Goal: Task Accomplishment & Management: Manage account settings

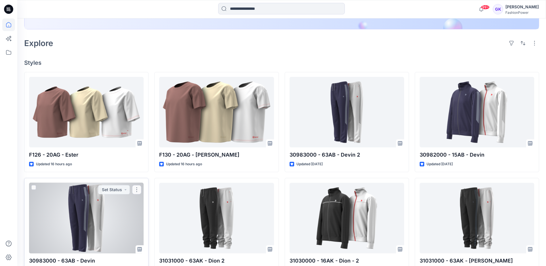
scroll to position [144, 0]
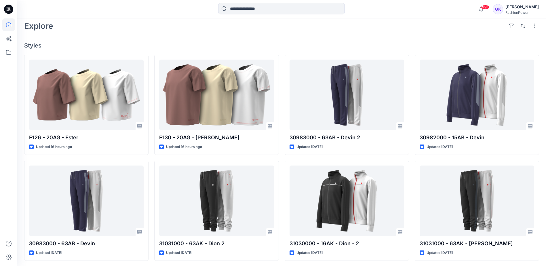
click at [407, 26] on div "Explore" at bounding box center [281, 26] width 515 height 14
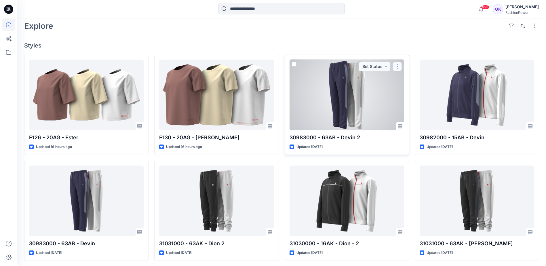
click at [396, 68] on button "button" at bounding box center [396, 66] width 9 height 9
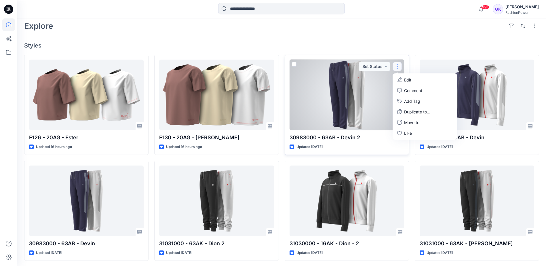
click at [367, 91] on div at bounding box center [346, 95] width 114 height 70
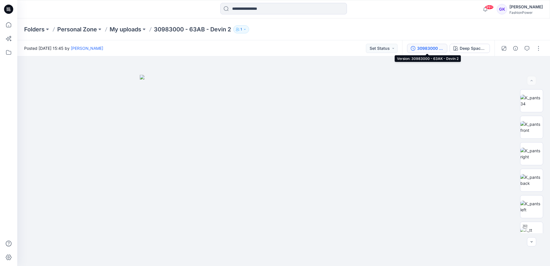
click at [427, 48] on div "30983000 - 63AK - Devin 2" at bounding box center [430, 48] width 26 height 6
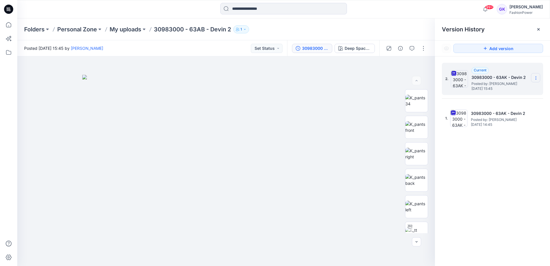
click at [536, 77] on icon at bounding box center [536, 78] width 5 height 5
click at [505, 88] on span "Download Source BW File" at bounding box center [507, 89] width 48 height 7
click at [535, 76] on icon at bounding box center [536, 78] width 5 height 5
click at [507, 89] on span "Download Source BW File" at bounding box center [507, 89] width 48 height 7
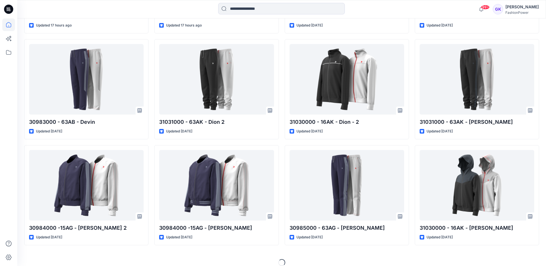
scroll to position [272, 0]
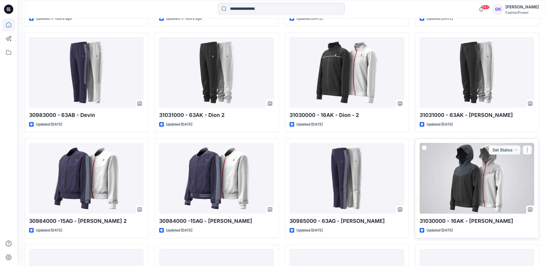
click at [475, 183] on div at bounding box center [476, 178] width 114 height 70
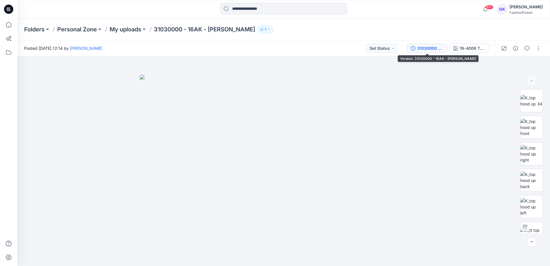
click at [435, 47] on div "31030000 - 16AK - Dion" at bounding box center [430, 48] width 26 height 6
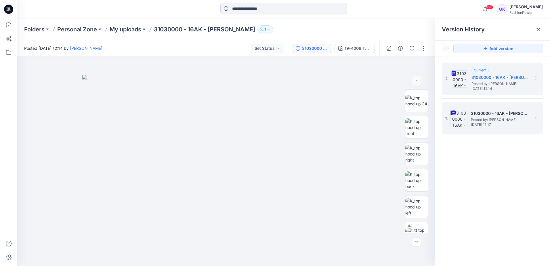
click at [499, 117] on span "Posted by: [PERSON_NAME]" at bounding box center [500, 120] width 58 height 6
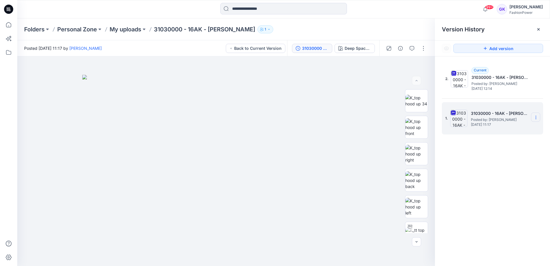
click at [536, 116] on icon at bounding box center [536, 117] width 5 height 5
click div "2. Current 31030000 - 16AK - Dion Posted by: Guerline Kamp Friday, August 15, 2…"
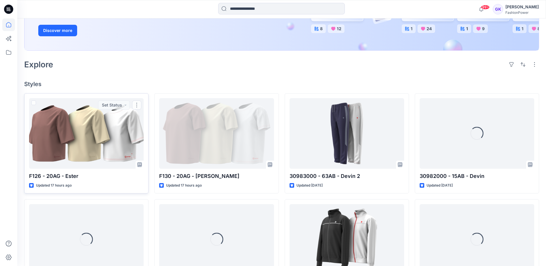
scroll to position [115, 0]
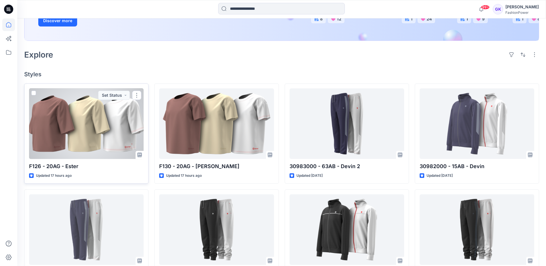
click at [114, 128] on div at bounding box center [86, 123] width 114 height 70
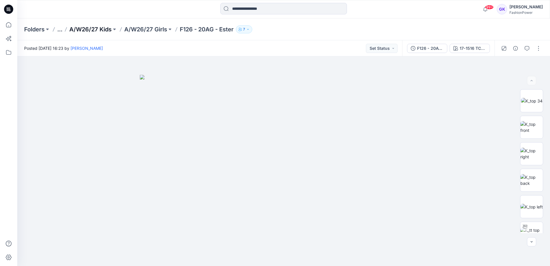
click at [85, 28] on p "A/W26/27 Kids" at bounding box center [90, 29] width 42 height 8
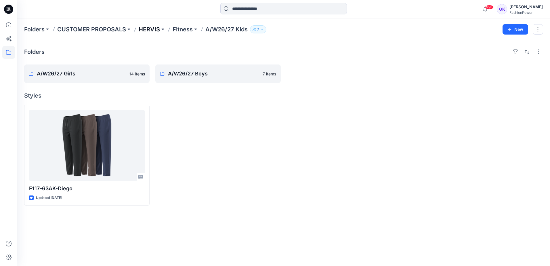
click at [145, 27] on p "HERVIS" at bounding box center [149, 29] width 21 height 8
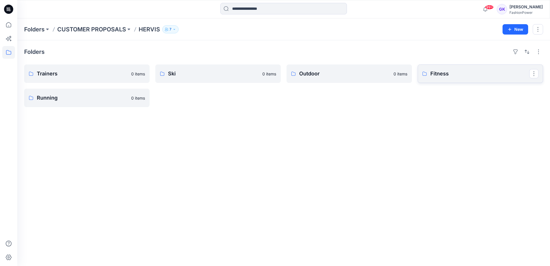
click at [472, 74] on p "Fitness" at bounding box center [479, 74] width 99 height 8
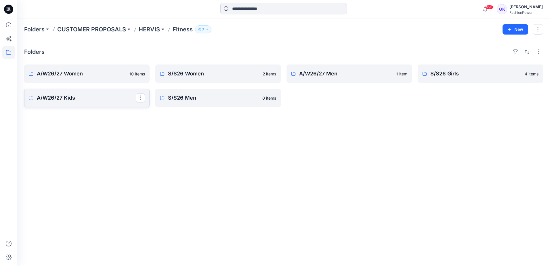
click at [80, 94] on p "A/W26/27 Kids" at bounding box center [86, 98] width 99 height 8
click at [143, 27] on p "HERVIS" at bounding box center [149, 29] width 21 height 8
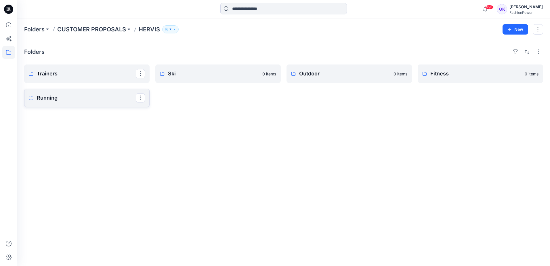
click at [114, 92] on link "Running" at bounding box center [86, 98] width 125 height 18
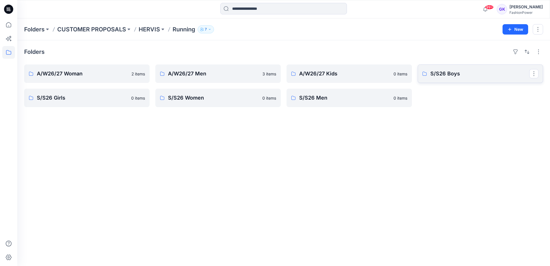
click at [487, 70] on p "S/S26 Boys" at bounding box center [479, 74] width 99 height 8
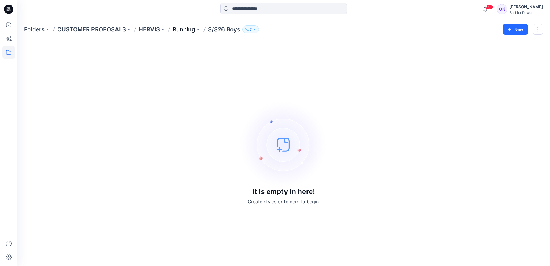
click at [178, 28] on p "Running" at bounding box center [184, 29] width 23 height 8
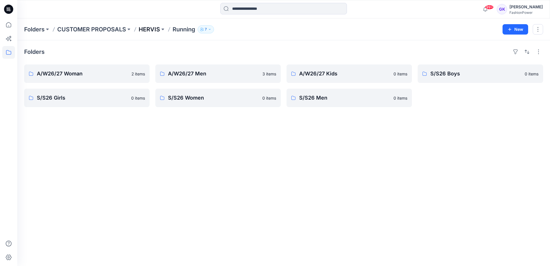
click at [158, 27] on p "HERVIS" at bounding box center [149, 29] width 21 height 8
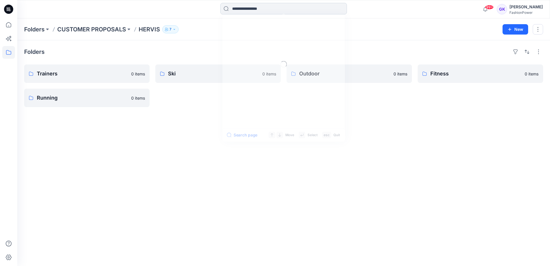
click at [286, 9] on input at bounding box center [283, 9] width 127 height 12
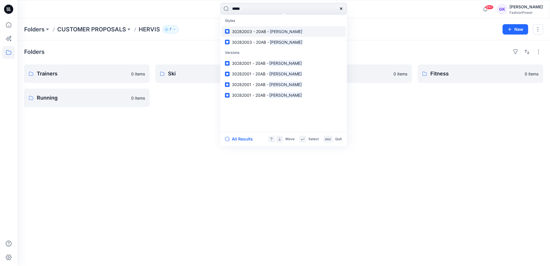
type input "*****"
click at [258, 30] on span "30282003 - 20AB -" at bounding box center [250, 31] width 37 height 5
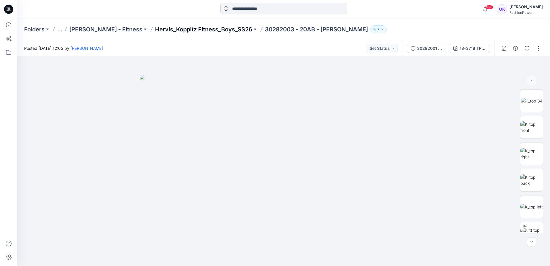
click at [206, 28] on p "Hervis_Koppitz Fitness_Boys_SS26" at bounding box center [203, 29] width 97 height 8
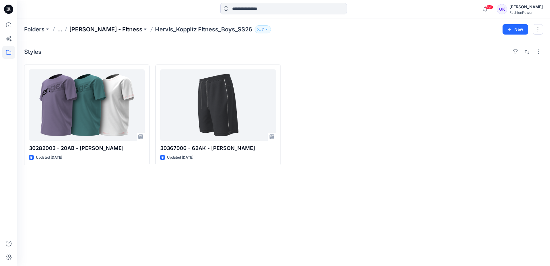
click at [90, 31] on p "Hervis Koppitz - Fitness" at bounding box center [105, 29] width 73 height 8
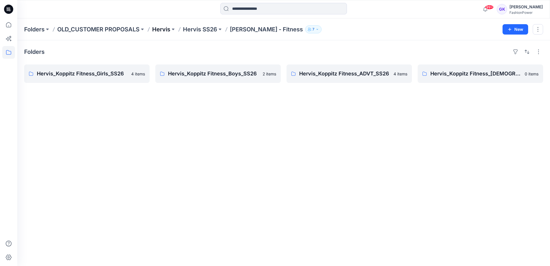
click at [163, 30] on p "Hervis" at bounding box center [161, 29] width 18 height 8
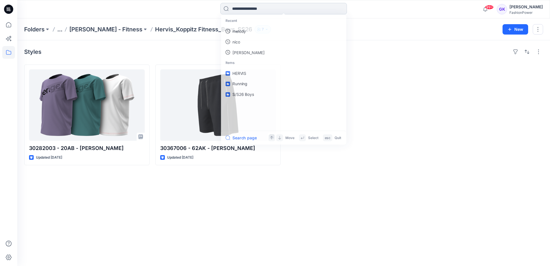
click at [266, 7] on input at bounding box center [283, 9] width 127 height 12
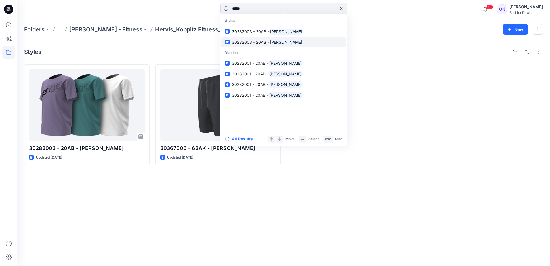
type input "*****"
click at [258, 43] on span "30282003 - 20AB -" at bounding box center [250, 42] width 37 height 5
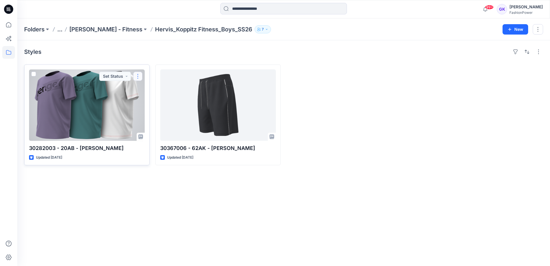
click at [139, 75] on button "button" at bounding box center [137, 76] width 9 height 9
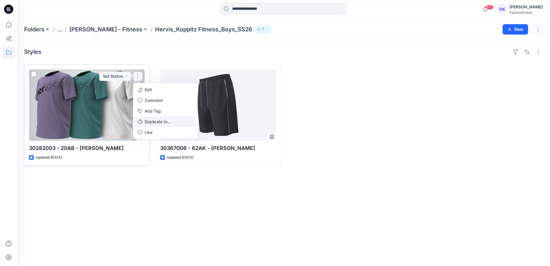
click at [147, 122] on p "Duplicate to..." at bounding box center [158, 121] width 26 height 6
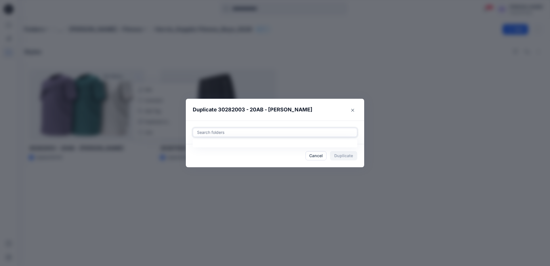
click at [305, 133] on div at bounding box center [274, 132] width 157 height 7
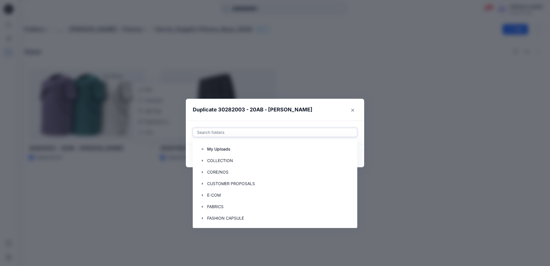
click at [276, 131] on div at bounding box center [274, 132] width 157 height 7
click at [202, 183] on icon "button" at bounding box center [202, 183] width 1 height 2
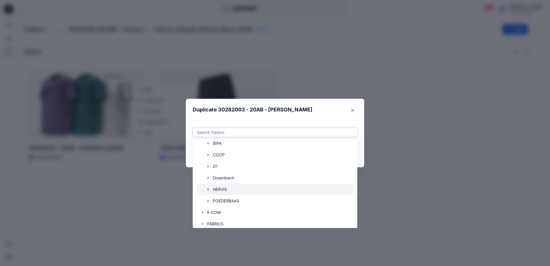
click at [207, 189] on icon "button" at bounding box center [208, 189] width 5 height 5
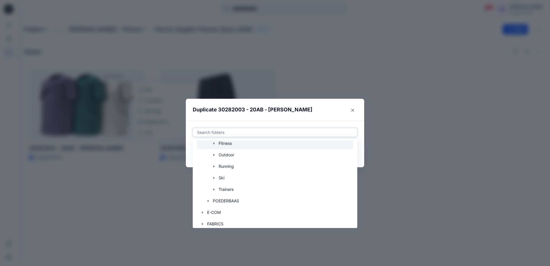
click at [214, 143] on icon "button" at bounding box center [213, 143] width 1 height 2
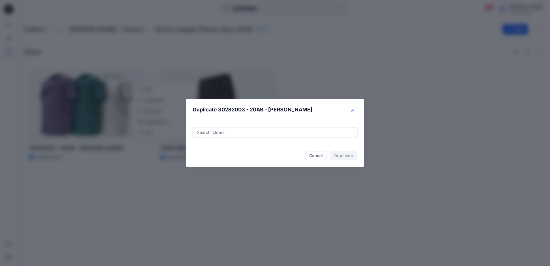
click at [353, 110] on icon "Close" at bounding box center [352, 110] width 3 height 3
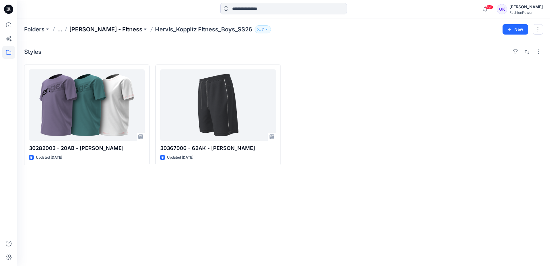
click at [127, 30] on p "Hervis Koppitz - Fitness" at bounding box center [105, 29] width 73 height 8
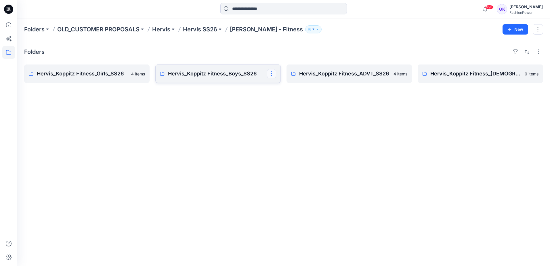
click at [270, 74] on button "button" at bounding box center [271, 73] width 9 height 9
click at [536, 51] on button "button" at bounding box center [538, 51] width 9 height 9
click at [274, 72] on button "button" at bounding box center [271, 73] width 9 height 9
click at [293, 85] on button "Edit" at bounding box center [299, 87] width 62 height 11
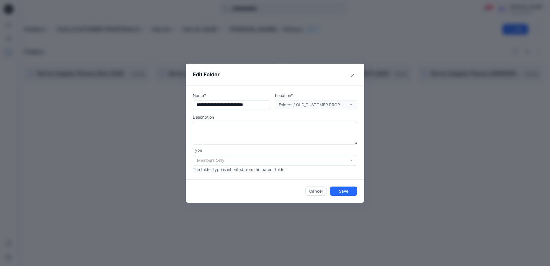
click at [324, 106] on div "Location* Folders / OLD_CUSTOMER PROPOSALS / Hervis / Hervis SS26 / Hervis Kopp…" at bounding box center [316, 100] width 82 height 17
click at [352, 104] on div "Location* Folders / OLD_CUSTOMER PROPOSALS / Hervis / Hervis SS26 / Hervis Kopp…" at bounding box center [316, 100] width 82 height 17
click at [317, 192] on button "Cancel" at bounding box center [315, 190] width 21 height 9
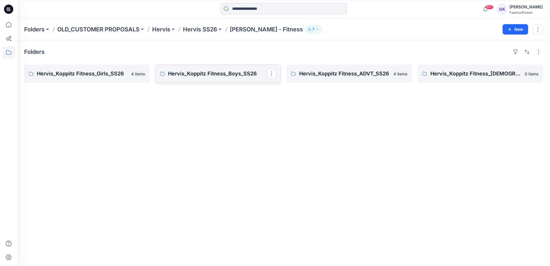
click at [249, 78] on link "Hervis_Koppitz Fitness_Boys_SS26" at bounding box center [217, 73] width 125 height 18
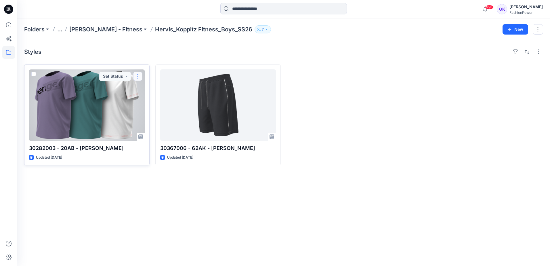
click at [140, 76] on button "button" at bounding box center [137, 76] width 9 height 9
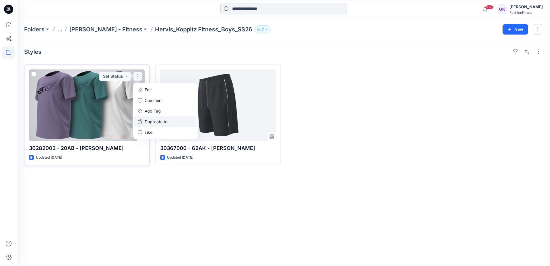
click at [151, 121] on p "Duplicate to..." at bounding box center [158, 121] width 26 height 6
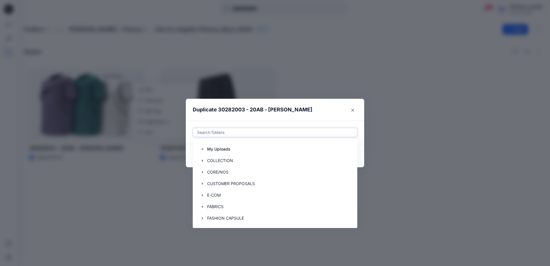
click at [259, 134] on div at bounding box center [274, 132] width 157 height 7
click at [200, 184] on div at bounding box center [275, 184] width 156 height 12
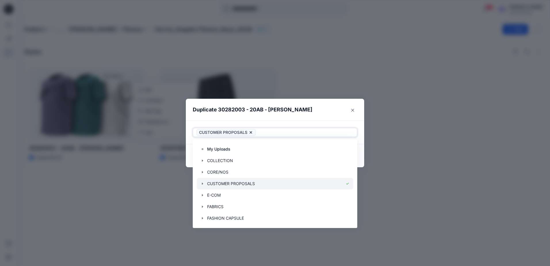
click at [202, 183] on icon "button" at bounding box center [202, 183] width 1 height 2
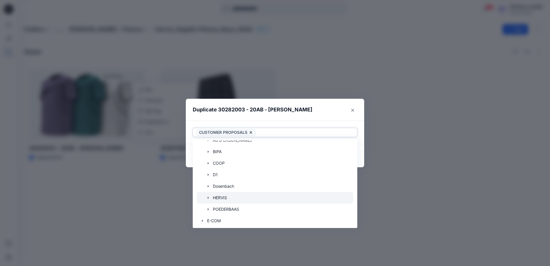
scroll to position [86, 0]
click at [207, 188] on icon "button" at bounding box center [208, 189] width 5 height 5
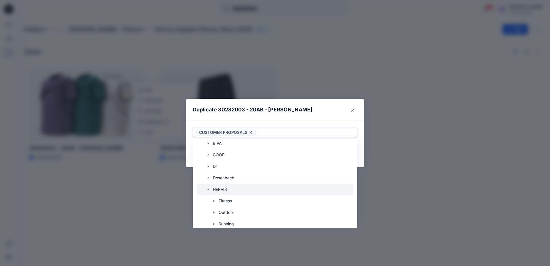
scroll to position [115, 0]
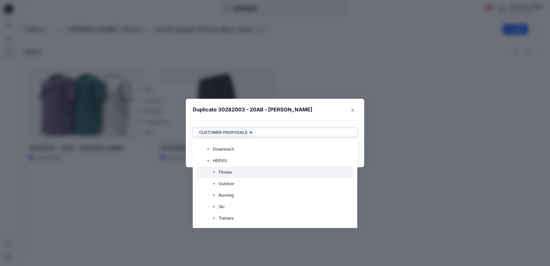
click at [215, 172] on icon "button" at bounding box center [214, 172] width 5 height 5
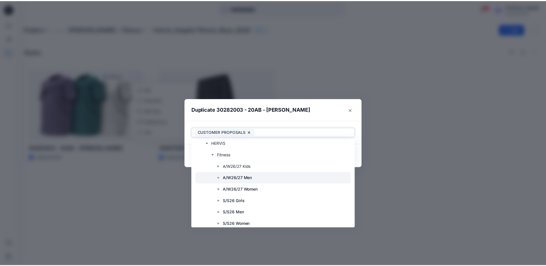
scroll to position [144, 0]
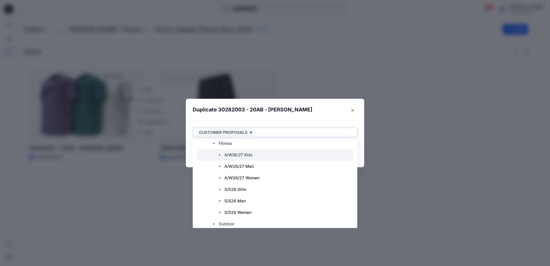
click at [223, 154] on div at bounding box center [275, 155] width 156 height 12
click at [221, 154] on icon "button" at bounding box center [219, 154] width 5 height 5
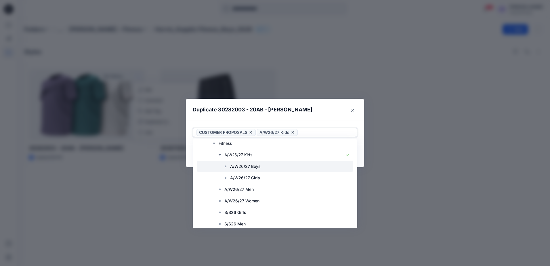
click at [232, 165] on p "A/W26/27 Boys" at bounding box center [245, 166] width 30 height 7
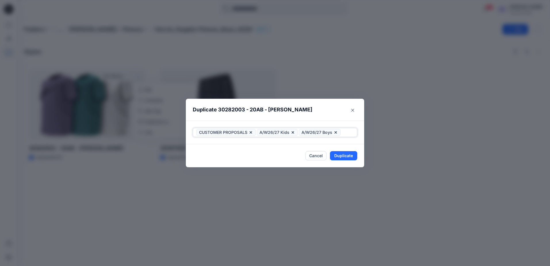
click at [249, 132] on icon at bounding box center [250, 132] width 5 height 5
click at [233, 132] on icon at bounding box center [232, 132] width 5 height 5
click at [312, 116] on header "Duplicate 30282003 - 20AB - Edgar" at bounding box center [269, 110] width 167 height 22
click at [334, 155] on button "Duplicate" at bounding box center [343, 155] width 27 height 9
click at [352, 110] on icon "Close" at bounding box center [352, 110] width 3 height 3
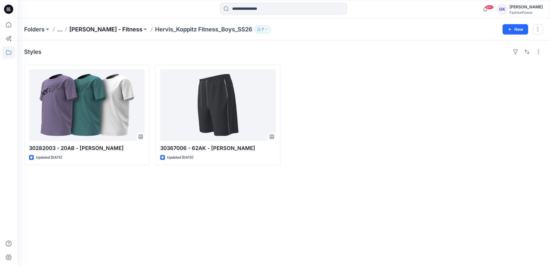
click at [120, 31] on p "Hervis Koppitz - Fitness" at bounding box center [105, 29] width 73 height 8
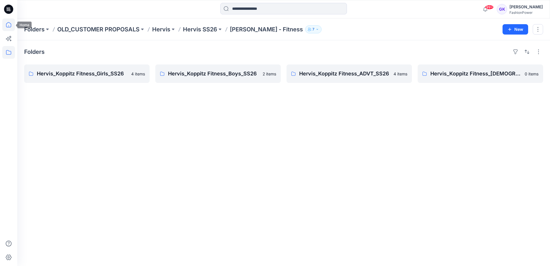
click at [11, 24] on icon at bounding box center [8, 24] width 5 height 5
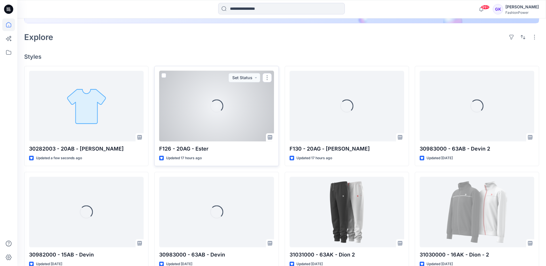
scroll to position [134, 0]
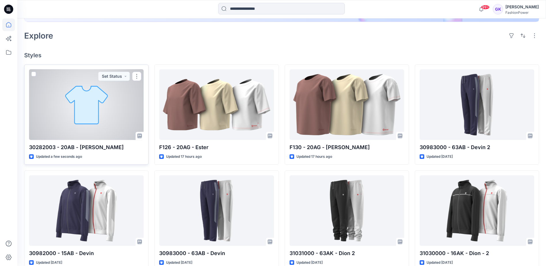
click at [112, 114] on div at bounding box center [86, 104] width 114 height 70
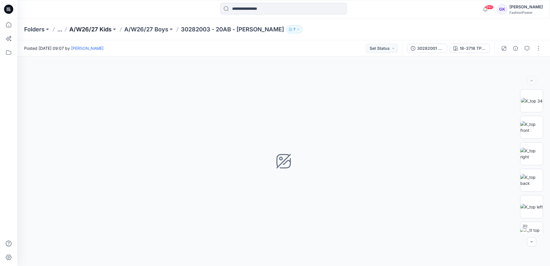
click at [89, 30] on p "A/W26/27 Kids" at bounding box center [90, 29] width 42 height 8
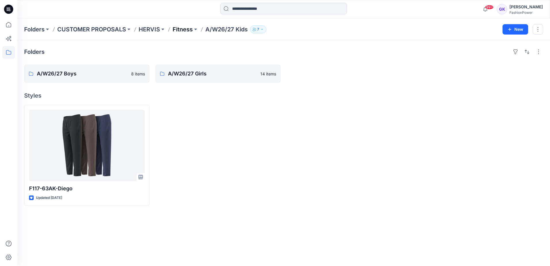
click at [186, 29] on p "Fitness" at bounding box center [183, 29] width 20 height 8
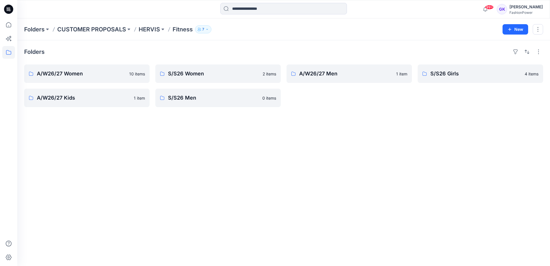
click at [323, 116] on div "Folders A/W26/27 Women 10 items A/W26/27 Kids 1 item S/S26 Women 2 items S/S26 …" at bounding box center [283, 152] width 533 height 225
click at [339, 129] on div "Folders A/W26/27 Women 10 items A/W26/27 Kids 1 item S/S26 Women 2 items S/S26 …" at bounding box center [283, 152] width 533 height 225
click at [328, 95] on div "A/W26/27 Men 1 item" at bounding box center [348, 85] width 125 height 43
click at [520, 32] on button "New" at bounding box center [515, 29] width 26 height 10
click at [497, 58] on p "New Folder" at bounding box center [498, 55] width 21 height 6
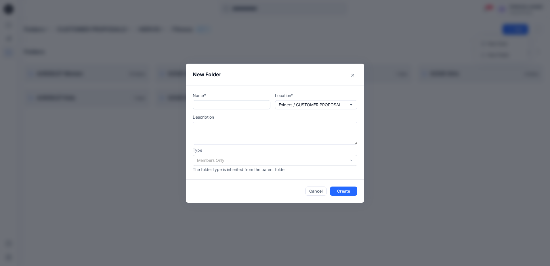
click at [237, 104] on input "text" at bounding box center [232, 104] width 78 height 9
type input "**********"
click at [344, 191] on button "Create" at bounding box center [343, 190] width 27 height 9
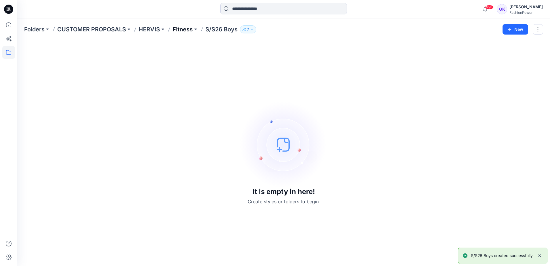
click at [185, 30] on p "Fitness" at bounding box center [183, 29] width 20 height 8
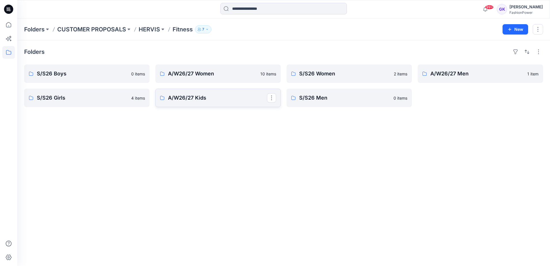
click at [223, 98] on p "A/W26/27 Kids" at bounding box center [217, 98] width 99 height 8
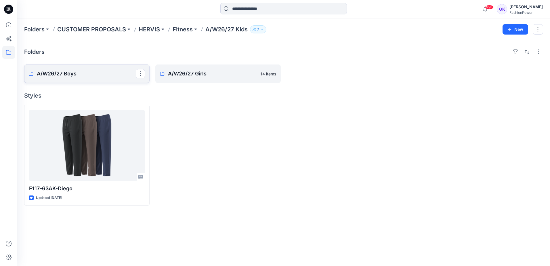
click at [112, 72] on p "A/W26/27 Boys" at bounding box center [86, 74] width 99 height 8
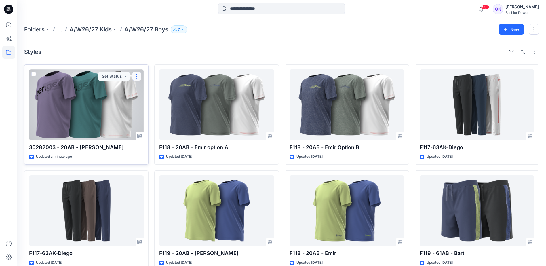
click at [135, 75] on button "button" at bounding box center [136, 76] width 9 height 9
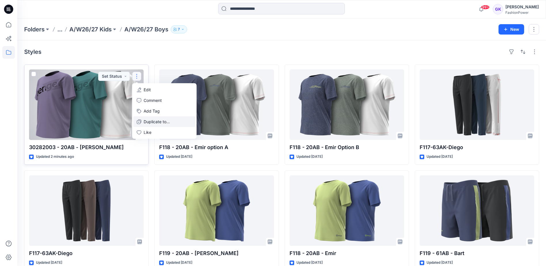
click at [160, 123] on p "Duplicate to..." at bounding box center [157, 121] width 26 height 6
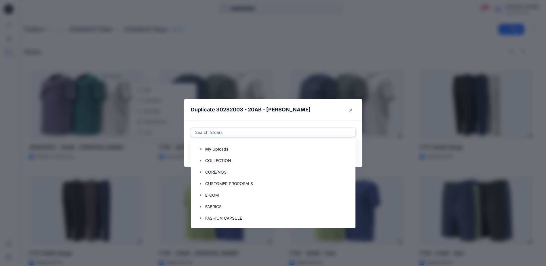
click at [285, 133] on div at bounding box center [272, 132] width 157 height 7
click at [200, 183] on icon "button" at bounding box center [200, 183] width 5 height 5
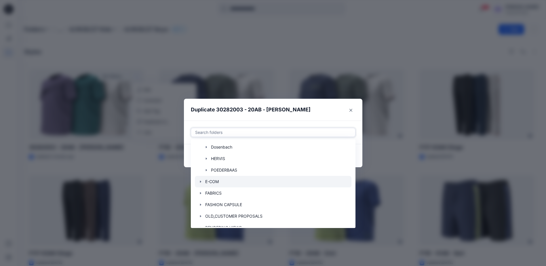
scroll to position [109, 0]
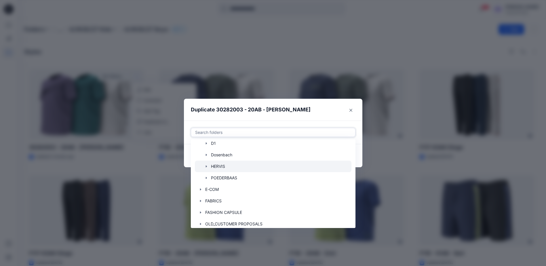
click at [209, 164] on icon "button" at bounding box center [206, 166] width 5 height 5
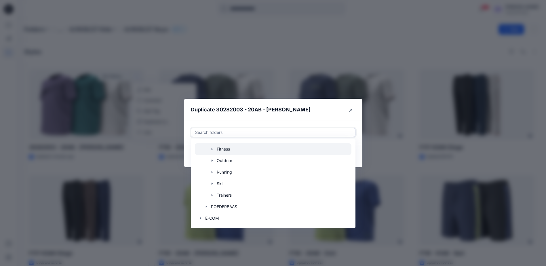
click at [213, 149] on icon "button" at bounding box center [212, 149] width 5 height 5
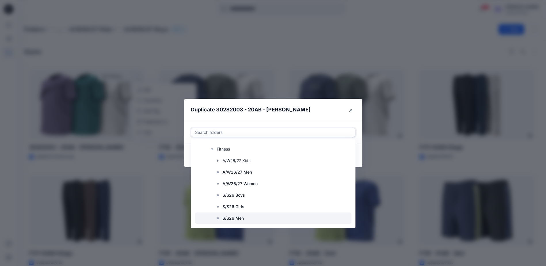
scroll to position [167, 0]
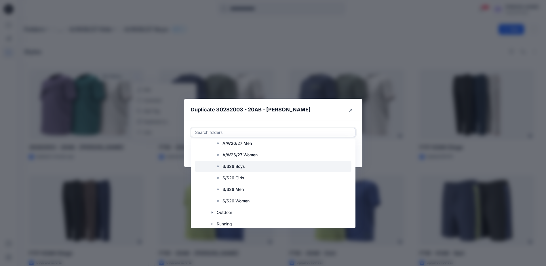
click at [236, 167] on p "S/S26 Boys" at bounding box center [233, 166] width 22 height 7
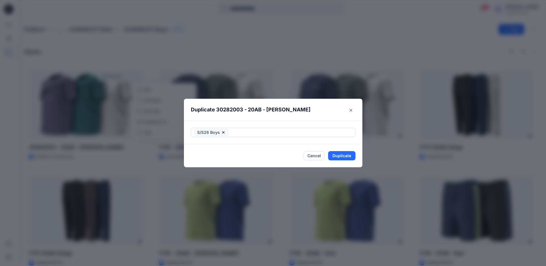
click at [309, 116] on header "Duplicate 30282003 - 20AB - Edgar" at bounding box center [267, 110] width 167 height 22
click at [343, 154] on button "Duplicate" at bounding box center [341, 155] width 27 height 9
click at [354, 110] on button "Close" at bounding box center [350, 110] width 9 height 9
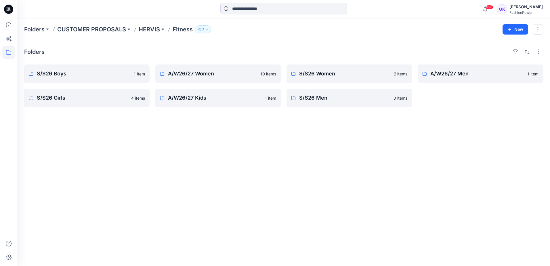
click at [137, 133] on div "Folders S/S26 Boys 1 item S/S26 Girls 4 items A/W26/27 Women 10 items A/W26/27 …" at bounding box center [283, 152] width 533 height 225
click at [233, 159] on div "Folders S/S26 Boys 1 item S/S26 Girls 4 items A/W26/27 Women 10 items A/W26/27 …" at bounding box center [283, 152] width 533 height 225
click at [186, 152] on div "Folders S/S26 Boys 1 item S/S26 Girls 4 items A/W26/27 Women 10 items A/W26/27 …" at bounding box center [283, 152] width 533 height 225
click at [169, 222] on div "Folders S/S26 Boys 1 item S/S26 Girls 4 items A/W26/27 Women 10 items A/W26/27 …" at bounding box center [283, 152] width 533 height 225
click at [115, 140] on div "Folders S/S26 Boys 1 item S/S26 Girls 4 items A/W26/27 Women 10 items A/W26/27 …" at bounding box center [283, 152] width 533 height 225
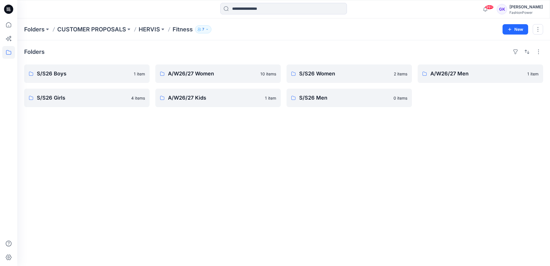
click at [387, 140] on div "Folders S/S26 Boys 1 item S/S26 Girls 4 items A/W26/27 Women 10 items A/W26/27 …" at bounding box center [283, 152] width 533 height 225
click at [248, 149] on div "Folders S/S26 Boys 1 item S/S26 Girls 4 items A/W26/27 Women 10 items A/W26/27 …" at bounding box center [283, 152] width 533 height 225
click at [211, 93] on link "A/W26/27 Kids" at bounding box center [217, 98] width 125 height 18
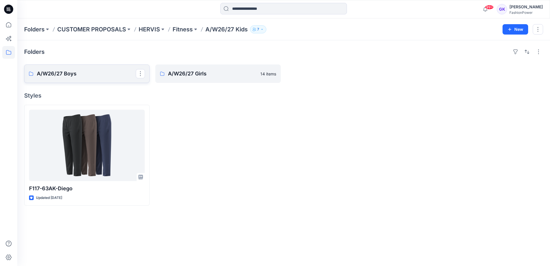
click at [77, 75] on p "A/W26/27 Boys" at bounding box center [86, 74] width 99 height 8
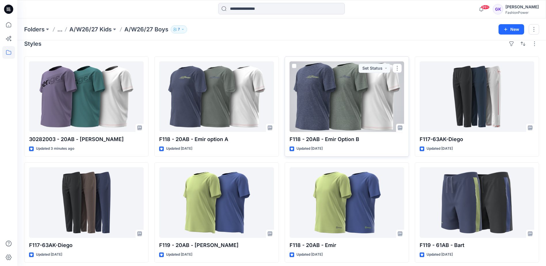
scroll to position [12, 0]
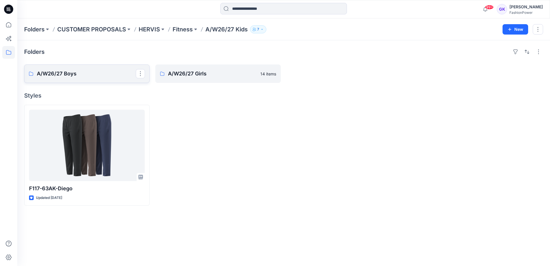
click at [112, 72] on p "A/W26/27 Boys" at bounding box center [86, 74] width 99 height 8
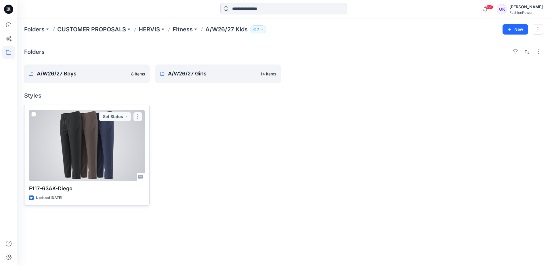
click at [136, 116] on button "button" at bounding box center [137, 116] width 9 height 9
click at [152, 130] on button "Edit" at bounding box center [165, 130] width 62 height 11
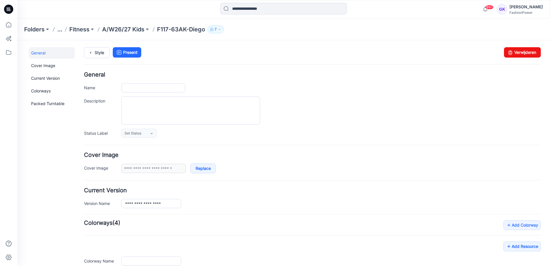
type input "**********"
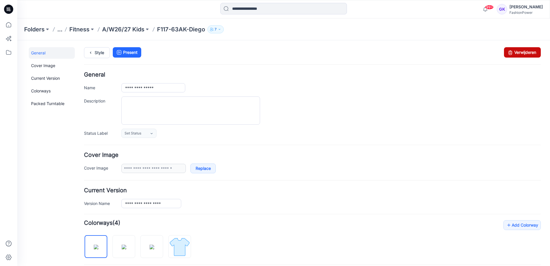
drag, startPoint x: 529, startPoint y: 53, endPoint x: 314, endPoint y: 59, distance: 214.6
click at [529, 53] on link "Verwijderen" at bounding box center [522, 52] width 37 height 10
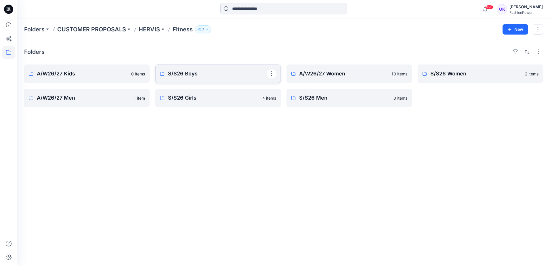
click at [226, 80] on link "S/S26 Boys" at bounding box center [217, 73] width 125 height 18
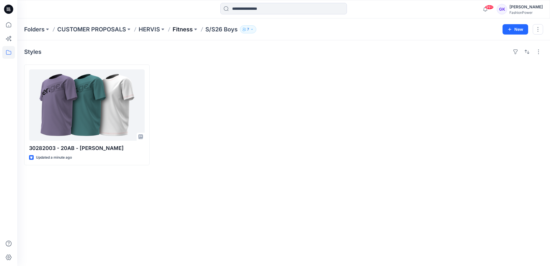
click at [186, 28] on p "Fitness" at bounding box center [183, 29] width 20 height 8
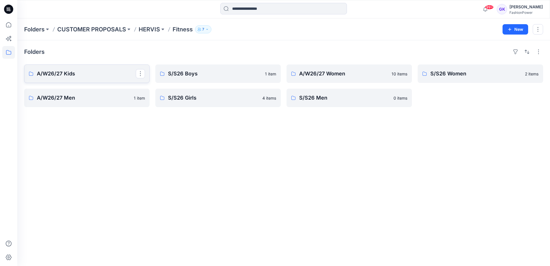
click at [98, 75] on p "A/W26/27 Kids" at bounding box center [86, 74] width 99 height 8
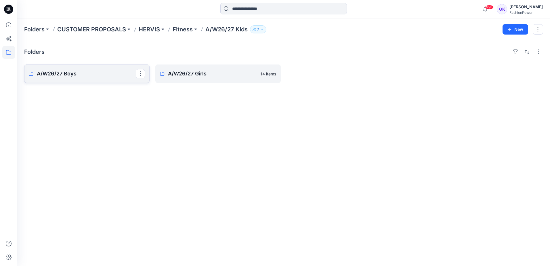
click at [96, 75] on p "A/W26/27 Boys" at bounding box center [86, 74] width 99 height 8
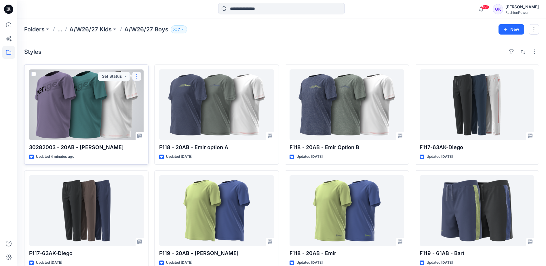
click at [136, 76] on button "button" at bounding box center [136, 76] width 9 height 9
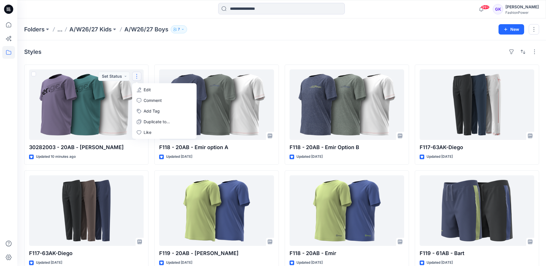
click at [149, 51] on div "Styles" at bounding box center [281, 51] width 515 height 9
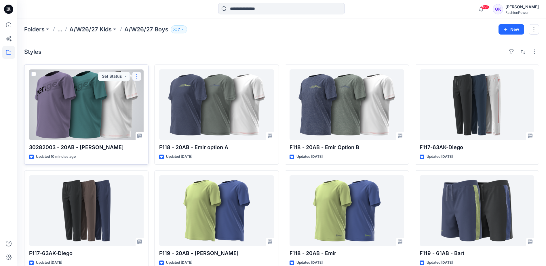
click at [136, 75] on button "button" at bounding box center [136, 76] width 9 height 9
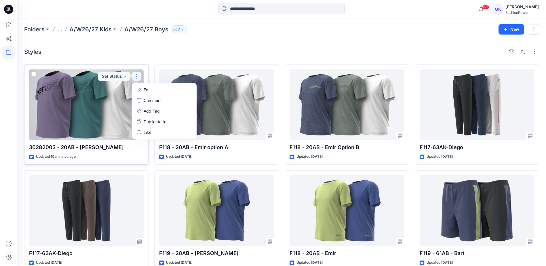
click at [147, 87] on p "Edit" at bounding box center [147, 90] width 7 height 6
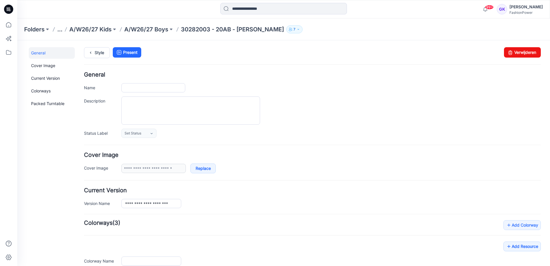
type input "**********"
drag, startPoint x: 144, startPoint y: 87, endPoint x: 106, endPoint y: 93, distance: 38.4
click at [106, 93] on div "**********" at bounding box center [312, 105] width 457 height 66
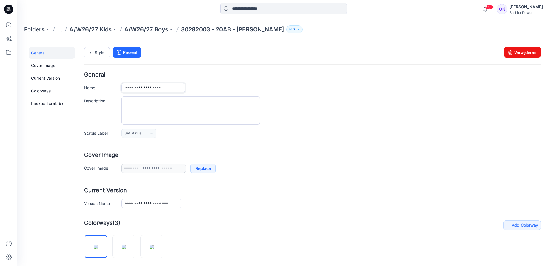
click at [165, 86] on input "**********" at bounding box center [153, 87] width 64 height 9
type input "**********"
click at [272, 84] on div "**********" at bounding box center [330, 87] width 419 height 9
drag, startPoint x: 168, startPoint y: 90, endPoint x: 95, endPoint y: 90, distance: 73.1
click at [95, 90] on div "**********" at bounding box center [312, 87] width 457 height 9
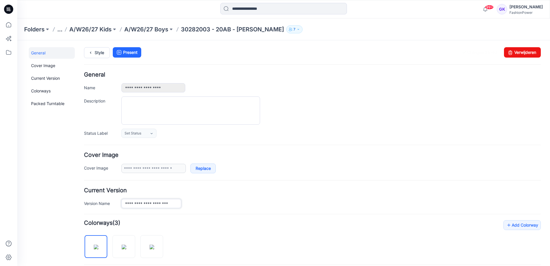
drag, startPoint x: 178, startPoint y: 204, endPoint x: 83, endPoint y: 205, distance: 94.9
click at [83, 205] on div "**********" at bounding box center [280, 251] width 526 height 423
paste input "text"
type input "**********"
click at [333, 131] on div "Set Status Set Status Accepted Rejected 2nd Price request (collection) Price ap…" at bounding box center [330, 133] width 419 height 9
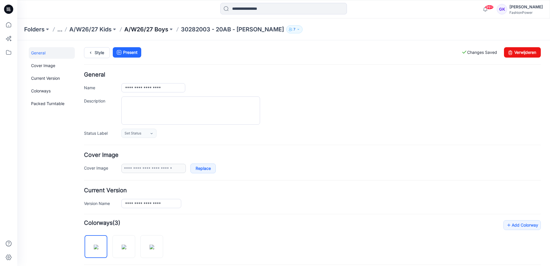
click at [154, 28] on p "A/W26/27 Boys" at bounding box center [146, 29] width 44 height 8
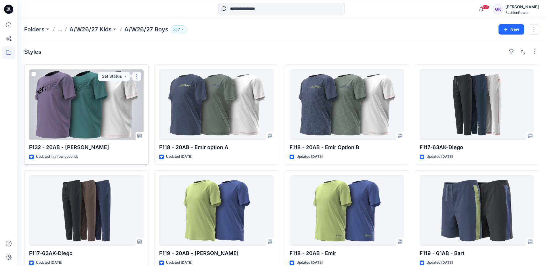
click at [141, 76] on button "button" at bounding box center [136, 76] width 9 height 9
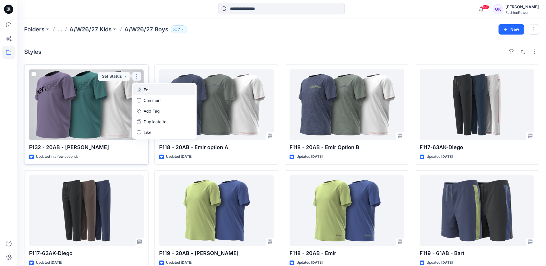
click at [154, 90] on button "Edit" at bounding box center [164, 89] width 62 height 11
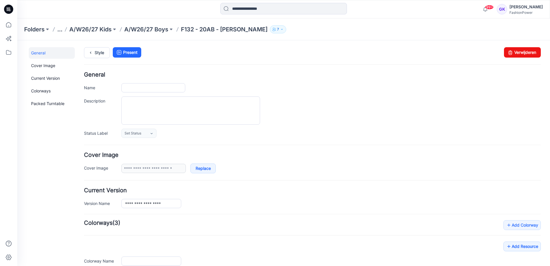
type input "**********"
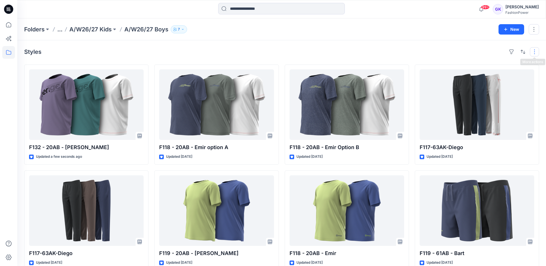
click at [535, 50] on button "button" at bounding box center [533, 51] width 9 height 9
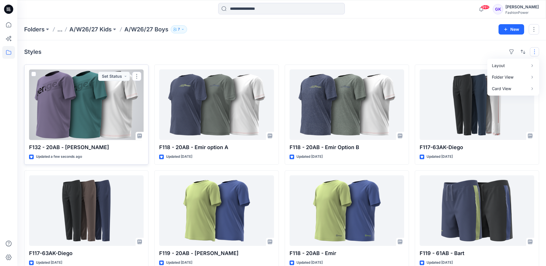
click at [96, 91] on div at bounding box center [86, 104] width 114 height 70
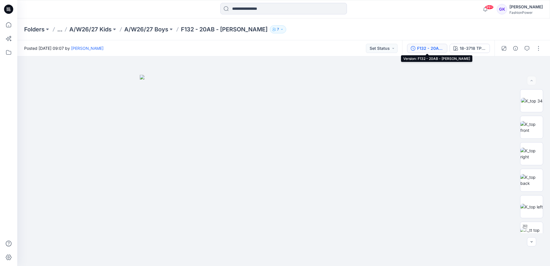
click at [442, 49] on div "F132 - 20AB - [PERSON_NAME]" at bounding box center [430, 48] width 26 height 6
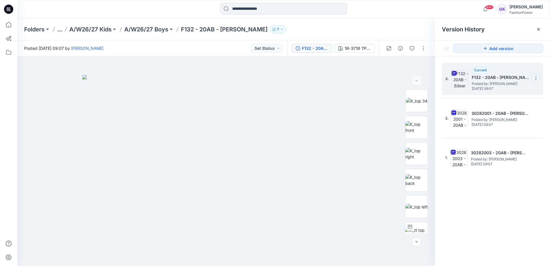
click at [536, 79] on icon at bounding box center [536, 78] width 5 height 5
click at [520, 88] on span "Download Source BW File" at bounding box center [507, 89] width 48 height 7
click at [143, 27] on p "A/W26/27 Boys" at bounding box center [146, 29] width 44 height 8
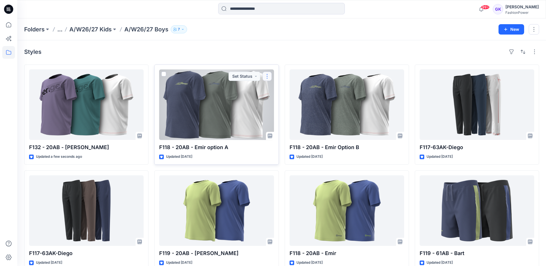
click at [267, 75] on button "button" at bounding box center [266, 76] width 9 height 9
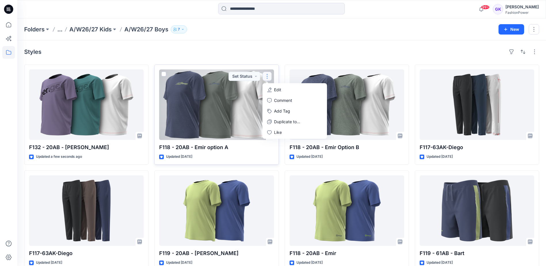
click at [238, 94] on div at bounding box center [216, 104] width 114 height 70
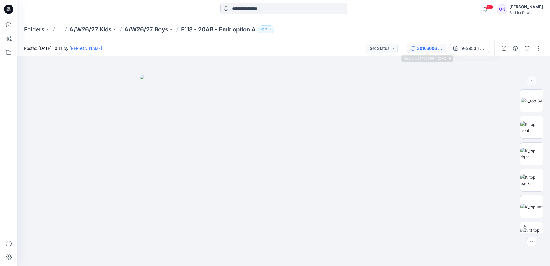
click at [438, 49] on div "30166006 - 20AB (1)" at bounding box center [430, 48] width 26 height 6
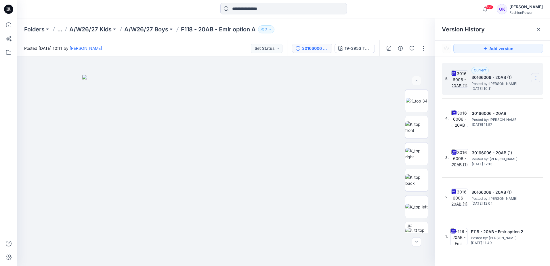
click at [535, 75] on section at bounding box center [535, 77] width 9 height 9
drag, startPoint x: 181, startPoint y: 30, endPoint x: 276, endPoint y: 30, distance: 94.3
click at [276, 30] on div "Folders ... A/W26/27 Kids A/W26/27 Boys F118 - 20AB - Emir option A 7" at bounding box center [261, 29] width 474 height 8
copy div "F118 - 20AB - Emir option A 7"
click at [495, 77] on h5 "30166006 - 20AB (1)" at bounding box center [500, 77] width 58 height 7
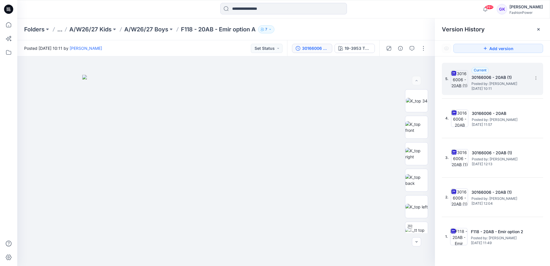
click at [541, 77] on div "5. Current 30166006 - 20AB (1) Posted by: Bibi Castelijns Thursday, August 14, …" at bounding box center [492, 79] width 101 height 32
click at [536, 77] on icon at bounding box center [536, 78] width 5 height 5
click at [500, 112] on span "Rename Version" at bounding box center [498, 112] width 30 height 7
click at [515, 66] on div "5. Current 30166006 - 20AB (1) Posted by: Bibi Castelijns Thursday, August 14, …" at bounding box center [488, 79] width 86 height 28
click at [538, 79] on icon at bounding box center [536, 78] width 5 height 5
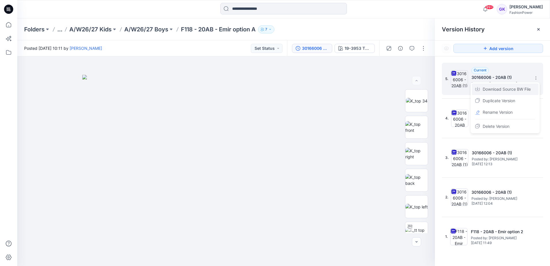
click at [522, 88] on span "Download Source BW File" at bounding box center [507, 89] width 48 height 7
click at [158, 29] on p "A/W26/27 Boys" at bounding box center [146, 29] width 44 height 8
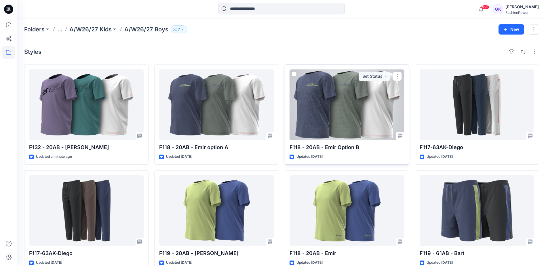
click at [366, 116] on div at bounding box center [346, 104] width 114 height 70
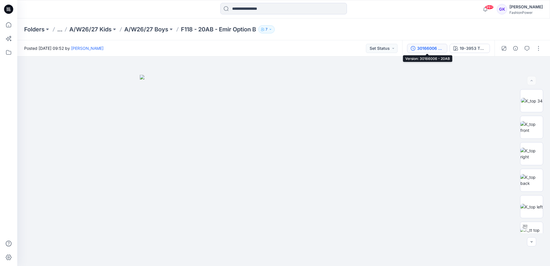
click at [445, 49] on button "30166006 - 20AB" at bounding box center [427, 48] width 40 height 9
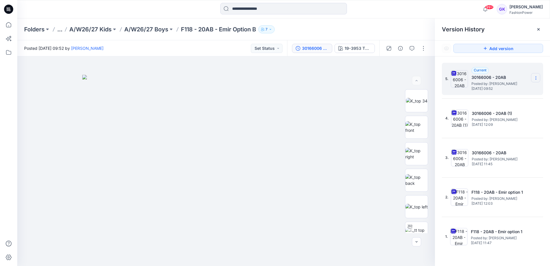
click at [536, 78] on icon at bounding box center [536, 78] width 5 height 5
click at [511, 90] on span "Download Source BW File" at bounding box center [507, 89] width 48 height 7
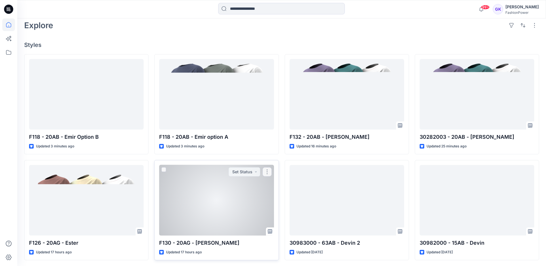
scroll to position [173, 0]
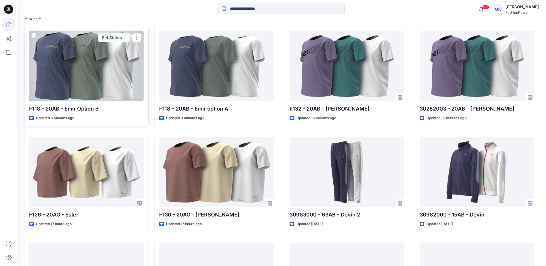
click at [123, 64] on div at bounding box center [86, 66] width 114 height 70
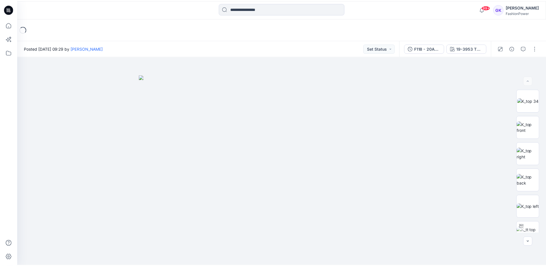
scroll to position [173, 0]
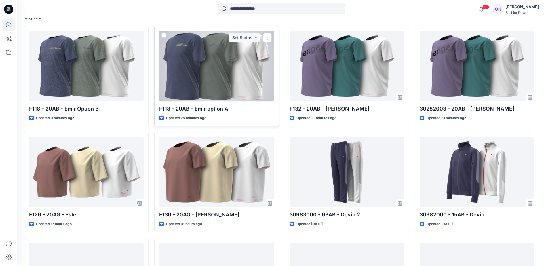
click at [233, 59] on div at bounding box center [216, 66] width 114 height 70
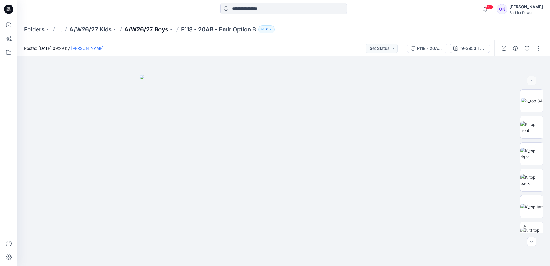
click at [156, 31] on p "A/W26/27 Boys" at bounding box center [146, 29] width 44 height 8
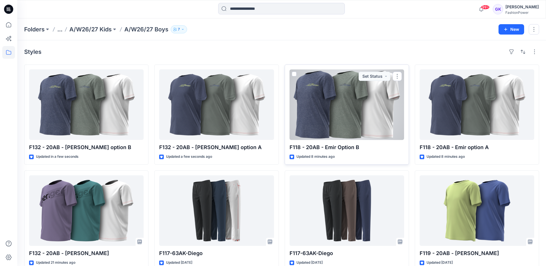
click at [388, 92] on div at bounding box center [346, 104] width 114 height 70
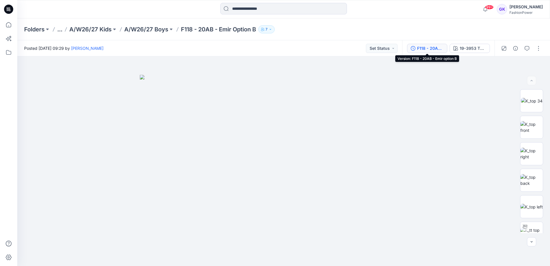
click at [426, 46] on div "F118 - 20AB - Emir option B" at bounding box center [430, 48] width 26 height 6
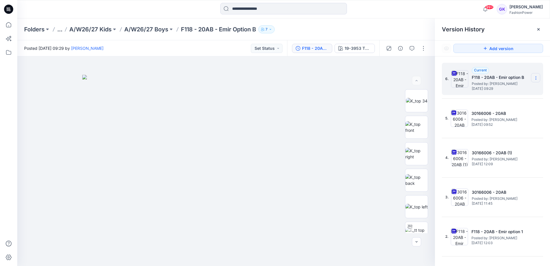
click at [536, 77] on icon at bounding box center [536, 77] width 0 height 0
click at [488, 127] on span "Delete Version" at bounding box center [496, 126] width 27 height 7
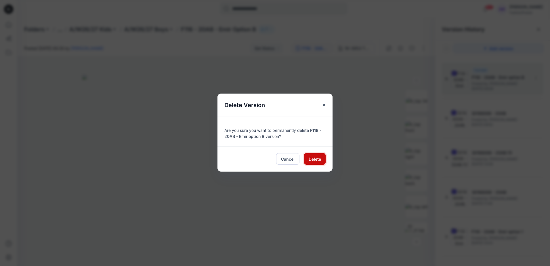
click at [313, 157] on span "Delete" at bounding box center [315, 159] width 12 height 6
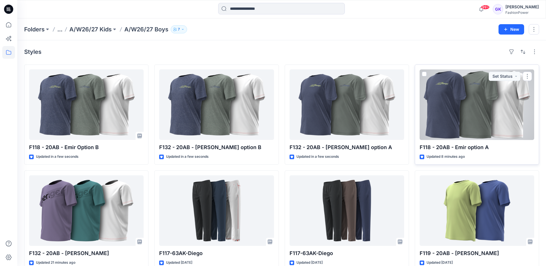
click at [508, 118] on div at bounding box center [476, 104] width 114 height 70
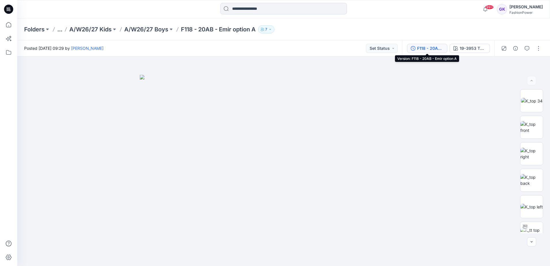
click at [428, 50] on div "F118 - 20AB - Emir option A" at bounding box center [430, 48] width 26 height 6
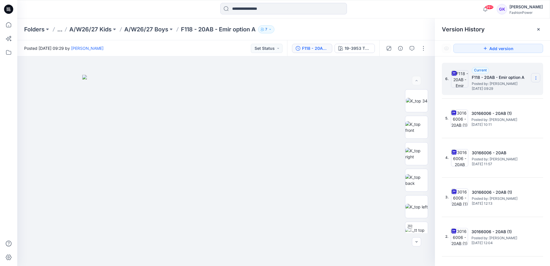
click at [536, 77] on icon at bounding box center [536, 77] width 0 height 0
click at [502, 77] on h5 "F118 - 20AB - Emir option A" at bounding box center [501, 77] width 58 height 7
click at [534, 78] on icon at bounding box center [536, 78] width 5 height 5
click at [498, 125] on span "Delete Version" at bounding box center [496, 126] width 27 height 7
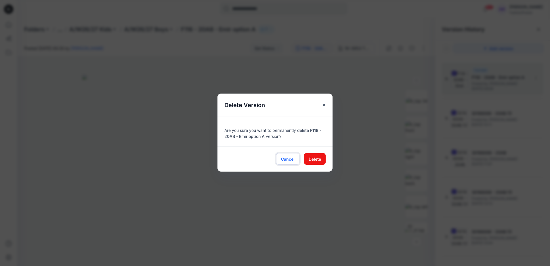
click at [288, 160] on span "Cancel" at bounding box center [288, 159] width 14 height 6
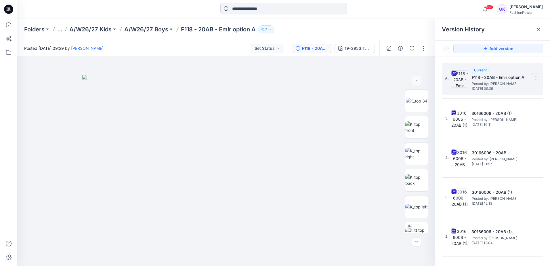
click at [535, 76] on icon at bounding box center [536, 78] width 5 height 5
click at [508, 73] on div "Current F118 - 20AB - Emir option A Posted by: Guerline Kamp Tuesday, August 19…" at bounding box center [501, 79] width 58 height 24
click at [534, 76] on icon at bounding box center [536, 78] width 5 height 5
click at [496, 126] on span "Delete Version" at bounding box center [496, 126] width 27 height 7
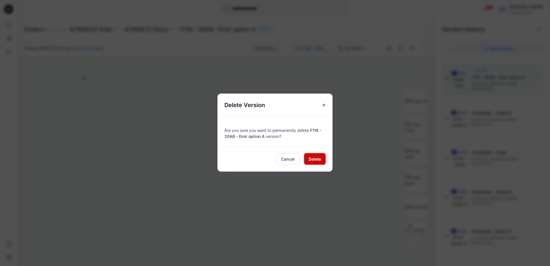
click at [317, 158] on span "Delete" at bounding box center [315, 159] width 12 height 6
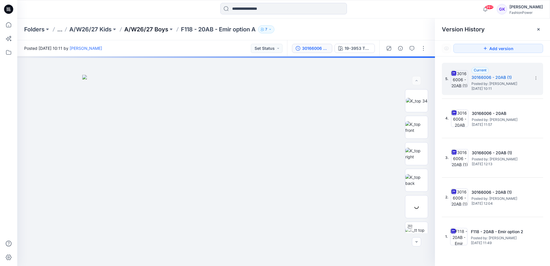
click at [156, 28] on p "A/W26/27 Boys" at bounding box center [146, 29] width 44 height 8
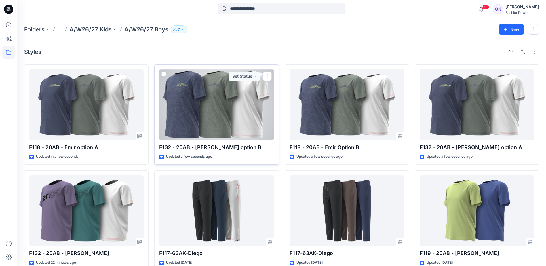
click at [254, 94] on div at bounding box center [216, 104] width 114 height 70
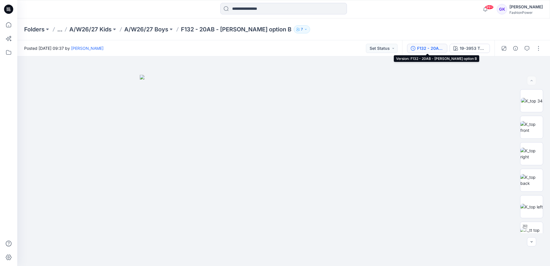
click at [433, 49] on div "F132 - 20AB - [PERSON_NAME] option B" at bounding box center [430, 48] width 26 height 6
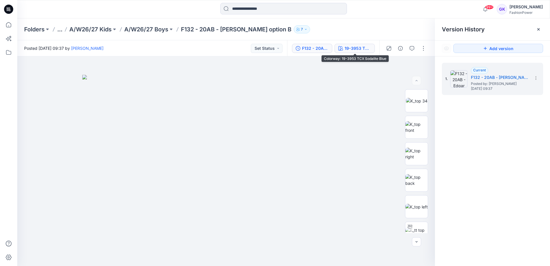
click at [362, 52] on button "19-3953 TCX Sodalite Blue" at bounding box center [354, 48] width 40 height 9
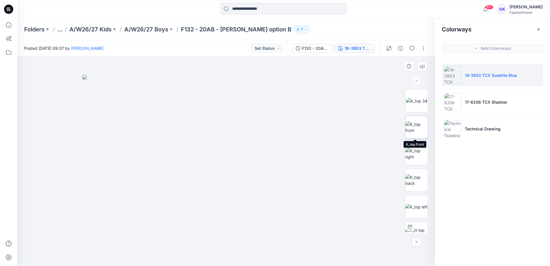
click at [412, 126] on img at bounding box center [416, 127] width 22 height 12
click at [421, 66] on icon "button" at bounding box center [422, 66] width 5 height 5
click at [415, 179] on img at bounding box center [416, 180] width 22 height 12
click at [422, 67] on icon "button" at bounding box center [422, 65] width 2 height 3
click at [416, 204] on img at bounding box center [416, 207] width 22 height 6
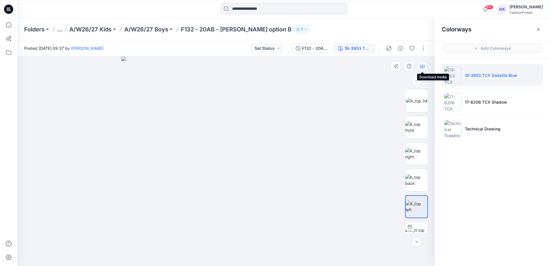
click at [420, 67] on button "button" at bounding box center [422, 66] width 10 height 10
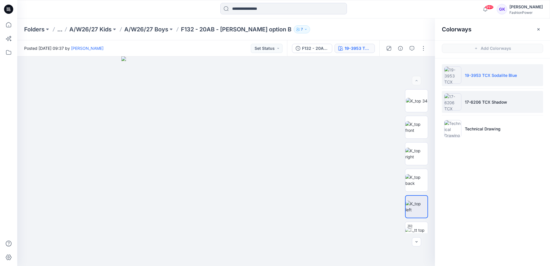
click at [522, 101] on li "17-6206 TCX Shadow" at bounding box center [492, 102] width 101 height 22
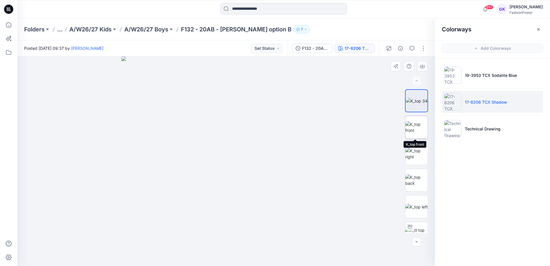
click at [419, 126] on img at bounding box center [416, 127] width 22 height 12
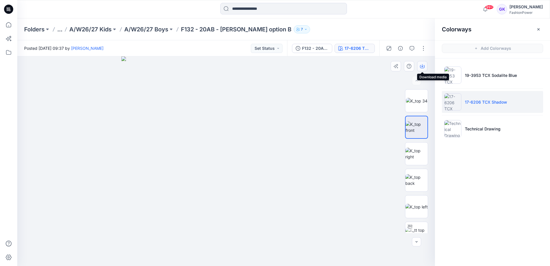
click at [422, 65] on icon "button" at bounding box center [422, 65] width 2 height 3
click at [415, 179] on img at bounding box center [416, 180] width 22 height 12
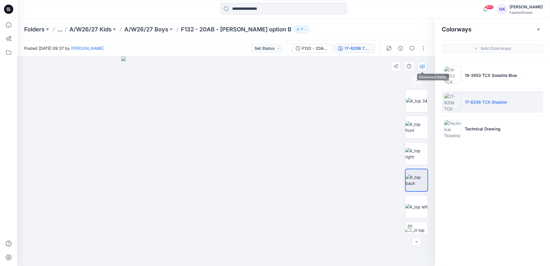
click at [423, 64] on icon "button" at bounding box center [422, 66] width 5 height 5
click at [419, 209] on img at bounding box center [416, 207] width 22 height 6
click at [423, 67] on icon "button" at bounding box center [422, 66] width 5 height 5
click at [147, 28] on p "A/W26/27 Boys" at bounding box center [146, 29] width 44 height 8
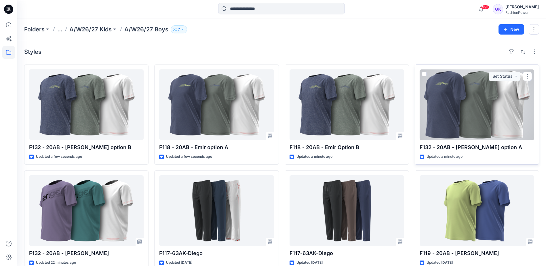
click at [471, 119] on div at bounding box center [476, 104] width 114 height 70
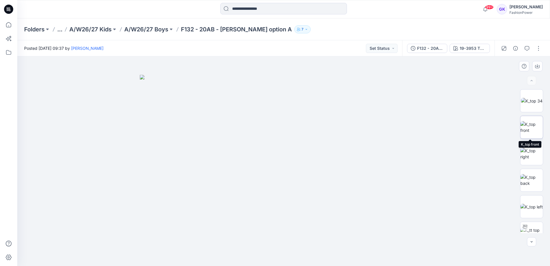
click at [534, 130] on img at bounding box center [531, 127] width 22 height 12
click at [538, 66] on icon "button" at bounding box center [537, 66] width 5 height 5
click at [531, 184] on img at bounding box center [531, 180] width 22 height 12
click at [537, 67] on icon "button" at bounding box center [537, 66] width 5 height 5
click at [530, 204] on img at bounding box center [531, 207] width 22 height 6
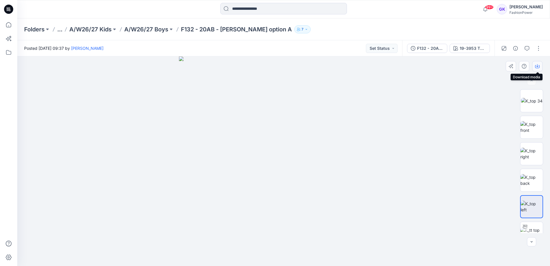
click at [537, 65] on icon "button" at bounding box center [537, 66] width 5 height 5
click at [320, 128] on img at bounding box center [283, 160] width 209 height 209
click at [466, 49] on div "19-3953 TCX Sodalite Blue" at bounding box center [473, 48] width 26 height 6
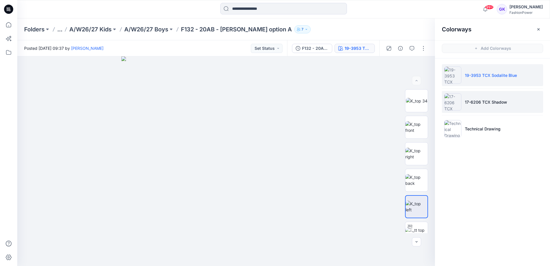
click at [488, 101] on p "17-6206 TCX Shadow" at bounding box center [486, 102] width 42 height 6
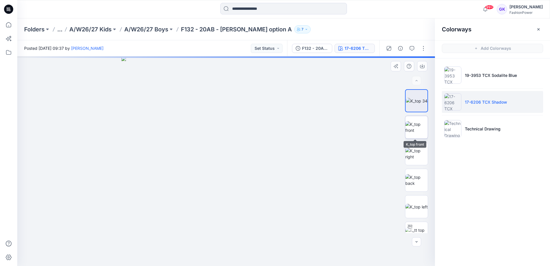
click at [423, 127] on img at bounding box center [416, 127] width 22 height 12
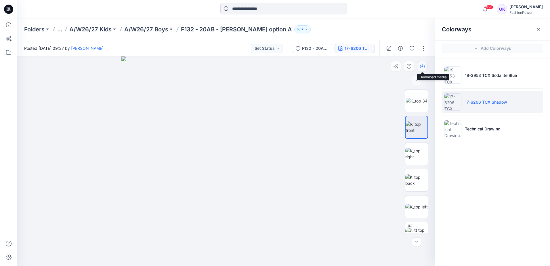
click at [421, 63] on button "button" at bounding box center [422, 66] width 10 height 10
drag, startPoint x: 416, startPoint y: 183, endPoint x: 418, endPoint y: 179, distance: 4.4
click at [416, 183] on img at bounding box center [416, 180] width 22 height 12
click at [425, 67] on button "button" at bounding box center [422, 66] width 10 height 10
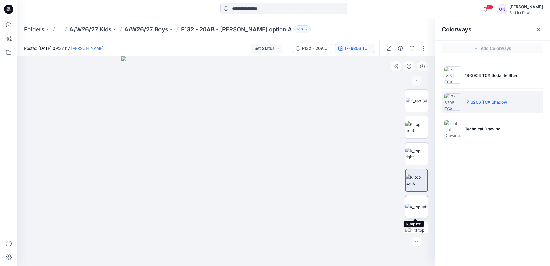
click at [418, 208] on img at bounding box center [416, 207] width 22 height 6
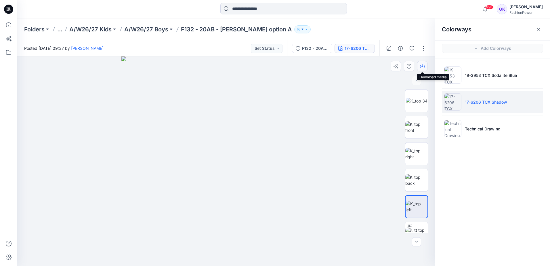
click at [422, 66] on icon "button" at bounding box center [422, 65] width 2 height 3
click at [414, 202] on img at bounding box center [417, 206] width 22 height 12
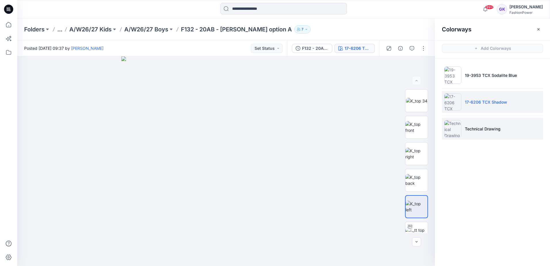
click at [477, 123] on li "Technical Drawing" at bounding box center [492, 129] width 101 height 22
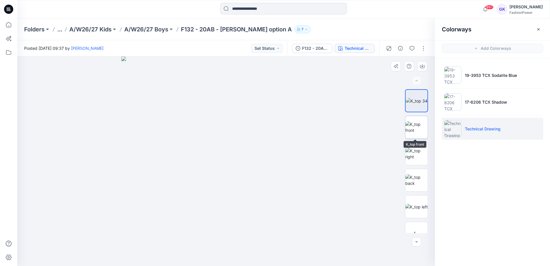
click at [419, 131] on img at bounding box center [416, 127] width 22 height 12
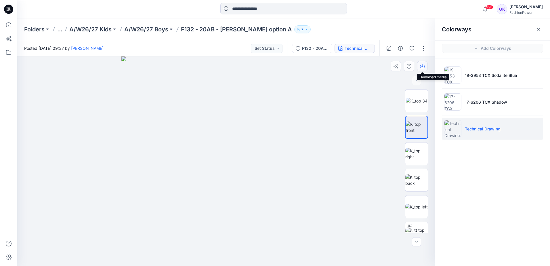
click at [422, 66] on icon "button" at bounding box center [422, 65] width 2 height 3
click at [415, 184] on img at bounding box center [416, 180] width 22 height 12
click at [424, 66] on icon "button" at bounding box center [422, 66] width 5 height 5
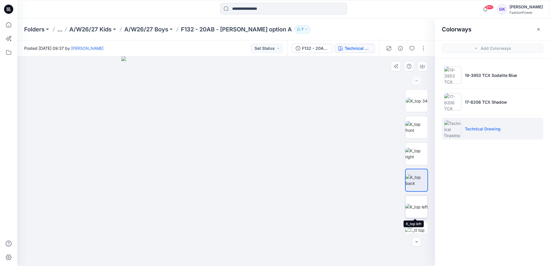
click at [417, 209] on img at bounding box center [416, 207] width 22 height 6
click at [413, 180] on img at bounding box center [416, 180] width 22 height 12
drag, startPoint x: 460, startPoint y: 198, endPoint x: 394, endPoint y: 137, distance: 89.2
click at [460, 198] on div "Colorways Add Colorways 19-3953 TCX Sodalite Blue 17-6206 TCX Shadow Technical …" at bounding box center [492, 141] width 115 height 247
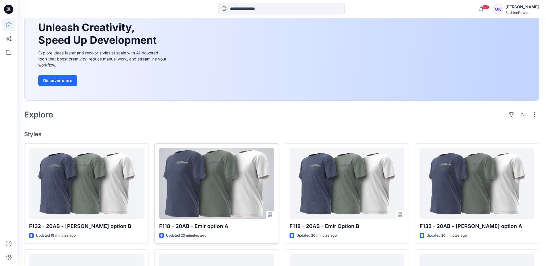
scroll to position [58, 0]
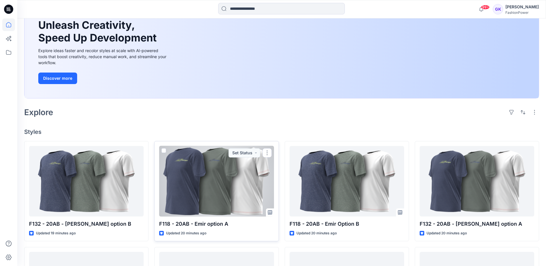
click at [242, 190] on div at bounding box center [216, 181] width 114 height 70
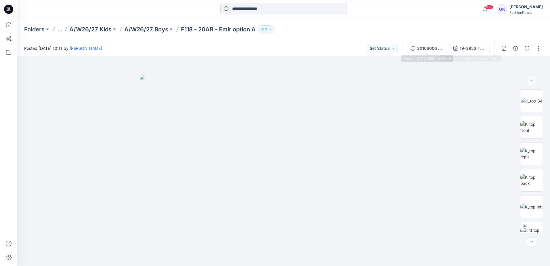
click at [437, 50] on div "30166006 - 20AB (1)" at bounding box center [430, 48] width 26 height 6
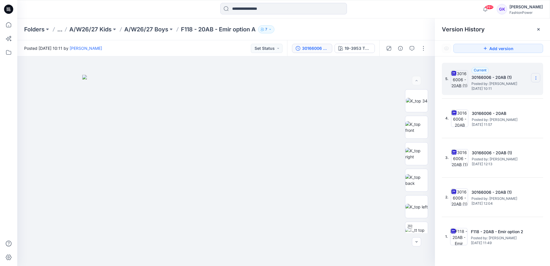
click at [535, 79] on icon at bounding box center [536, 78] width 5 height 5
click at [134, 29] on p "A/W26/27 Boys" at bounding box center [146, 29] width 44 height 8
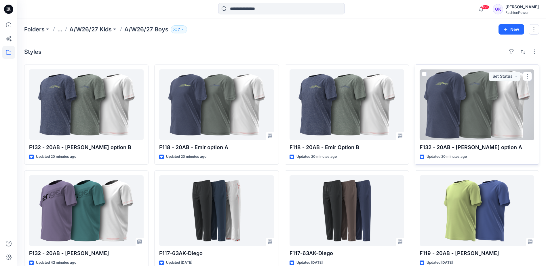
click at [502, 109] on div at bounding box center [476, 104] width 114 height 70
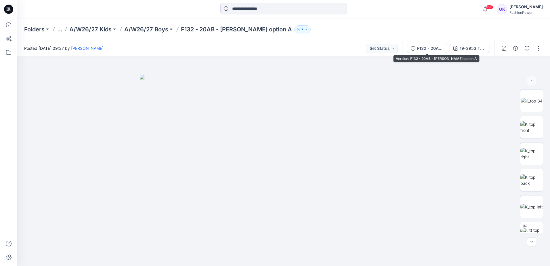
click at [441, 47] on div "F132 - 20AB - [PERSON_NAME] option A" at bounding box center [430, 48] width 26 height 6
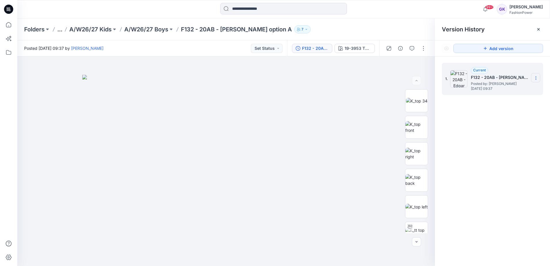
click at [536, 79] on icon at bounding box center [536, 78] width 5 height 5
click at [502, 140] on div "1. Current F132 - 20AB - [PERSON_NAME] option A Posted by: [PERSON_NAME] [DATE]…" at bounding box center [492, 165] width 115 height 218
click at [490, 81] on h5 "F132 - 20AB - [PERSON_NAME] option A" at bounding box center [500, 77] width 58 height 7
click at [358, 48] on div "19-3953 TCX Sodalite Blue" at bounding box center [358, 48] width 26 height 6
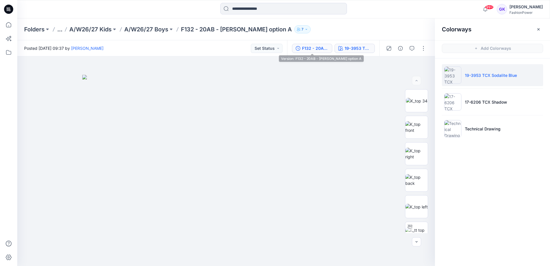
click at [322, 48] on div "F132 - 20AB - [PERSON_NAME] option A" at bounding box center [315, 48] width 26 height 6
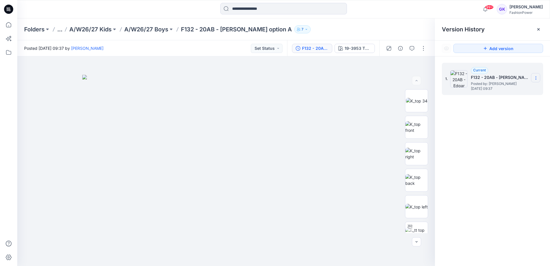
click at [535, 76] on icon at bounding box center [536, 78] width 5 height 5
click at [517, 157] on div "1. Current F132 - 20AB - [PERSON_NAME] option A Posted by: [PERSON_NAME] [DATE]…" at bounding box center [492, 165] width 115 height 218
click at [537, 77] on icon at bounding box center [536, 78] width 5 height 5
click at [150, 28] on p "A/W26/27 Boys" at bounding box center [146, 29] width 44 height 8
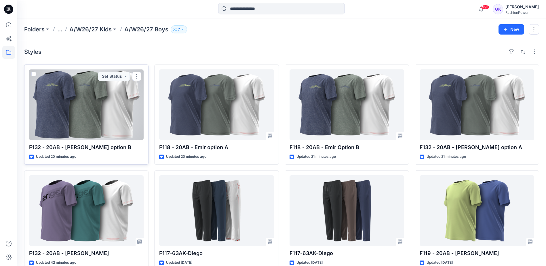
click at [123, 104] on div at bounding box center [86, 104] width 114 height 70
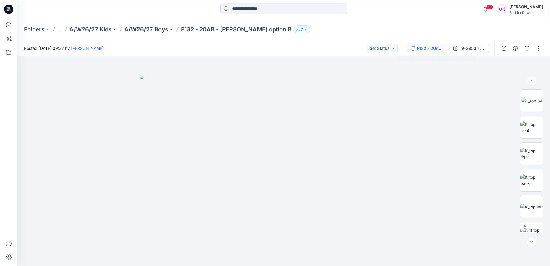
click at [431, 47] on div "F132 - 20AB - [PERSON_NAME] option B" at bounding box center [430, 48] width 26 height 6
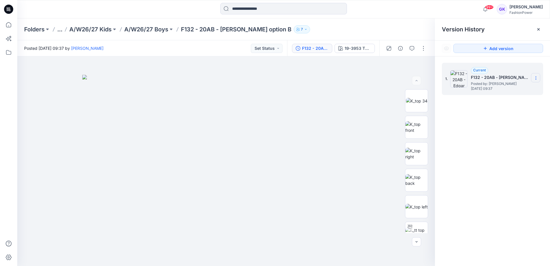
click at [540, 80] on div "1. Current F132 - 20AB - [PERSON_NAME] option B Posted by: [PERSON_NAME] [DATE]…" at bounding box center [492, 79] width 101 height 32
drag, startPoint x: 540, startPoint y: 80, endPoint x: 537, endPoint y: 75, distance: 6.0
click at [537, 75] on section at bounding box center [535, 77] width 9 height 9
click at [529, 145] on div "1. Current F132 - 20AB - [PERSON_NAME] option B Posted by: [PERSON_NAME] [DATE]…" at bounding box center [492, 165] width 115 height 218
click at [156, 31] on p "A/W26/27 Boys" at bounding box center [146, 29] width 44 height 8
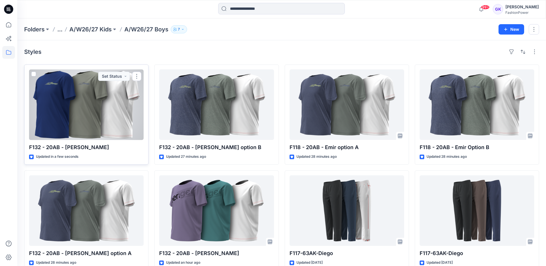
click at [123, 93] on div at bounding box center [86, 104] width 114 height 70
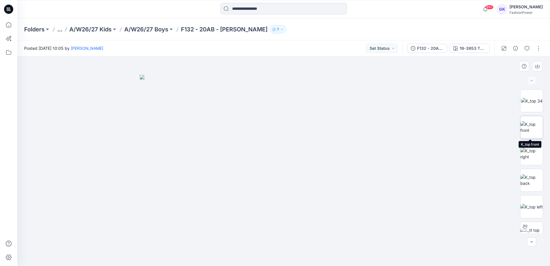
drag, startPoint x: 535, startPoint y: 126, endPoint x: 526, endPoint y: 128, distance: 9.1
click at [535, 127] on img at bounding box center [531, 127] width 22 height 12
click at [538, 67] on icon "button" at bounding box center [537, 66] width 5 height 5
click at [534, 176] on img at bounding box center [531, 180] width 22 height 12
click at [536, 65] on icon "button" at bounding box center [537, 66] width 5 height 5
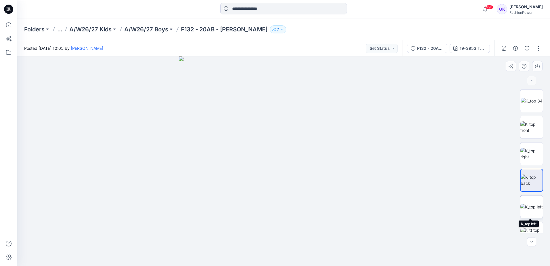
click at [525, 210] on img at bounding box center [531, 207] width 22 height 6
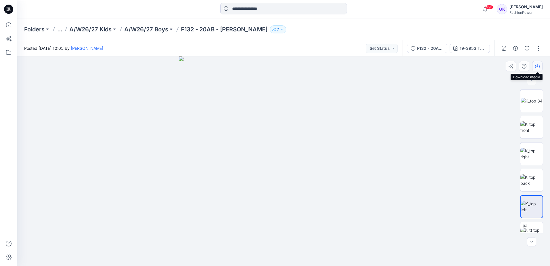
click at [536, 66] on icon "button" at bounding box center [537, 66] width 5 height 5
click at [200, 157] on img at bounding box center [283, 160] width 209 height 209
click at [476, 49] on div "19-3953 TCX Sodalite Blue" at bounding box center [473, 48] width 26 height 6
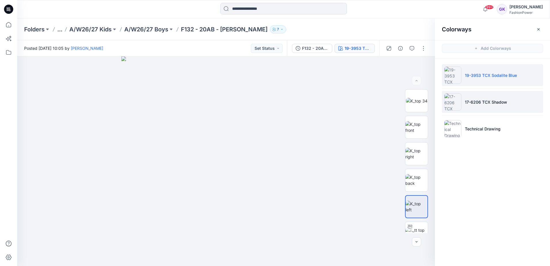
click at [496, 98] on li "17-6206 TCX Shadow" at bounding box center [492, 102] width 101 height 22
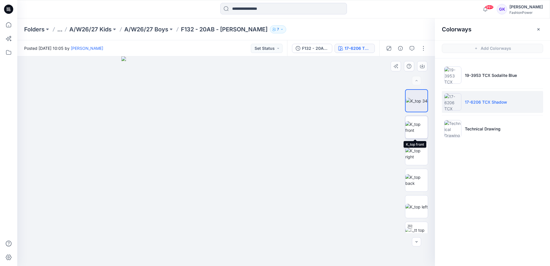
click at [416, 127] on img at bounding box center [416, 127] width 22 height 12
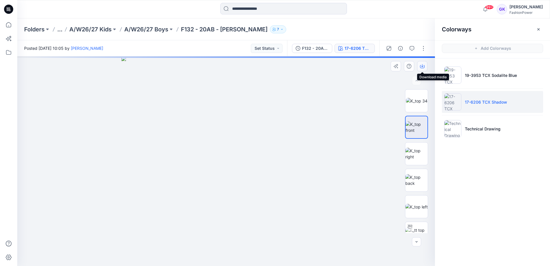
click at [424, 65] on icon "button" at bounding box center [422, 66] width 5 height 5
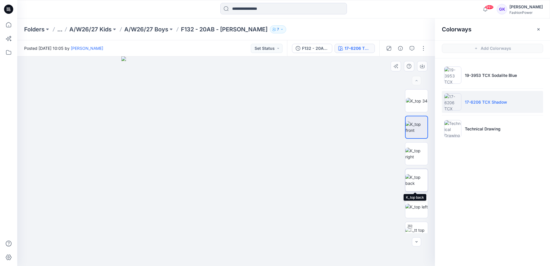
click at [418, 184] on img at bounding box center [416, 180] width 22 height 12
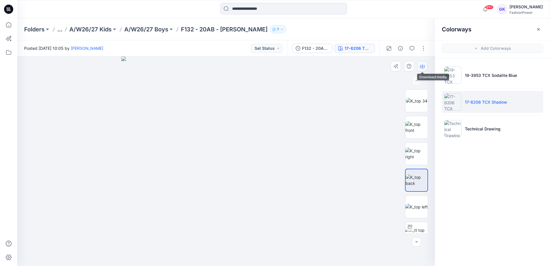
click at [423, 66] on icon "button" at bounding box center [422, 66] width 5 height 5
drag, startPoint x: 416, startPoint y: 208, endPoint x: 419, endPoint y: 198, distance: 10.2
click at [416, 208] on img at bounding box center [416, 207] width 22 height 6
click at [424, 66] on icon "button" at bounding box center [422, 66] width 5 height 3
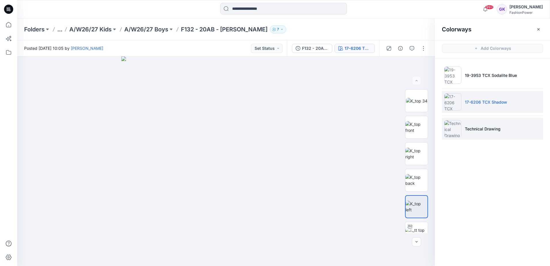
click at [529, 130] on li "Technical Drawing" at bounding box center [492, 129] width 101 height 22
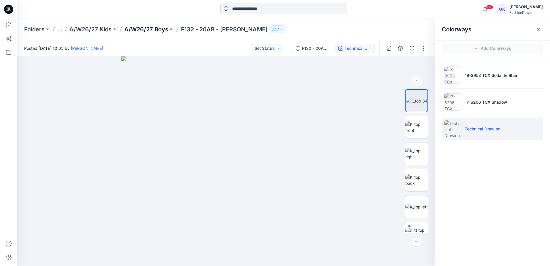
click at [154, 31] on p "A/W26/27 Boys" at bounding box center [146, 29] width 44 height 8
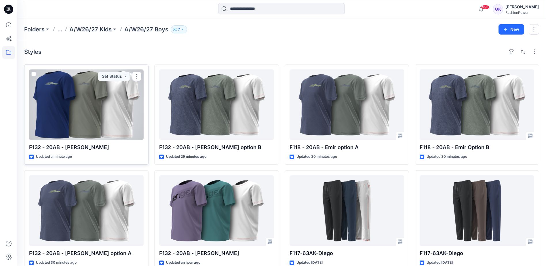
click at [112, 104] on div at bounding box center [86, 104] width 114 height 70
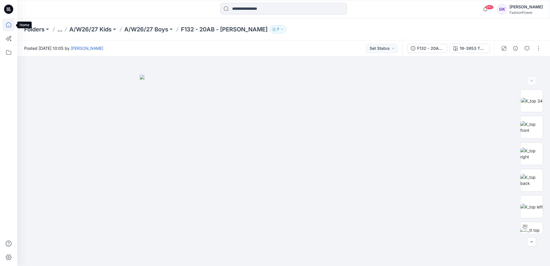
click at [8, 23] on icon at bounding box center [8, 24] width 13 height 13
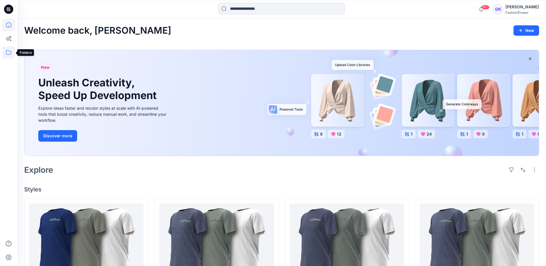
click at [13, 55] on icon at bounding box center [8, 52] width 13 height 13
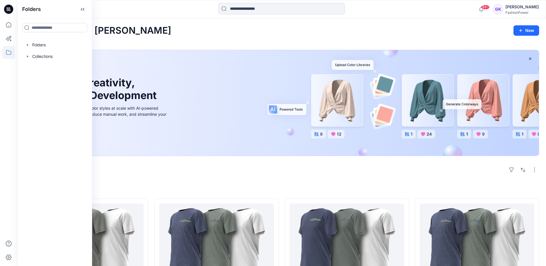
click at [214, 46] on div "New Unleash Creativity, Speed Up Development Explore ideas faster and recolor s…" at bounding box center [281, 104] width 515 height 118
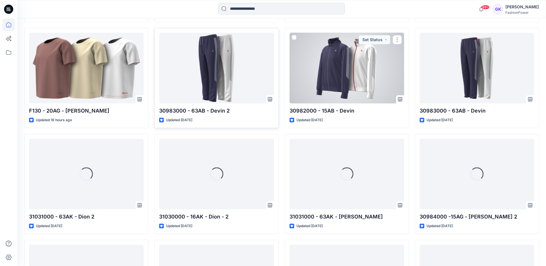
scroll to position [387, 0]
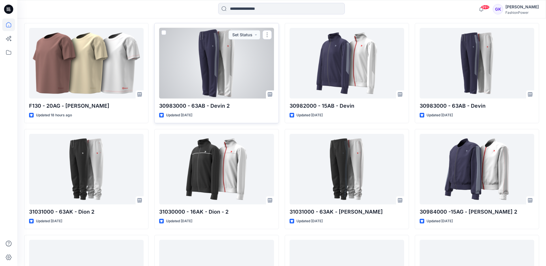
click at [218, 75] on div at bounding box center [216, 63] width 114 height 70
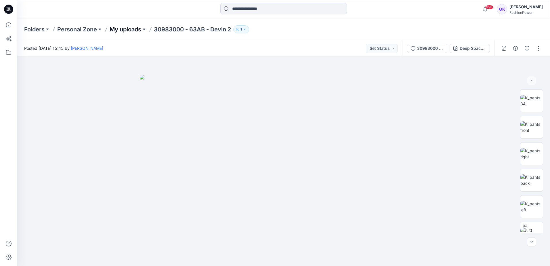
click at [121, 29] on p "My uploads" at bounding box center [126, 29] width 32 height 8
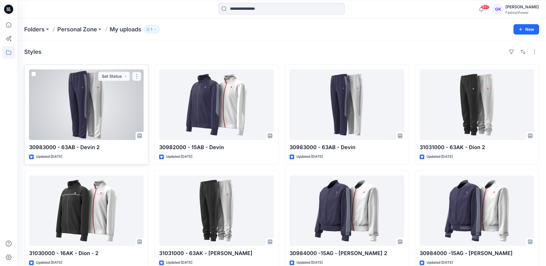
click at [138, 74] on button "button" at bounding box center [136, 76] width 9 height 9
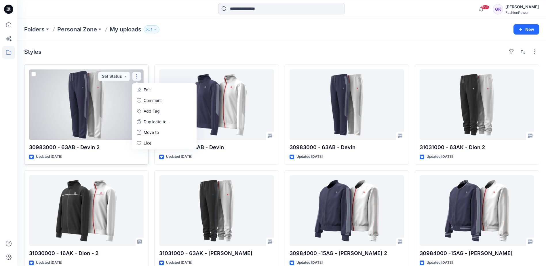
click at [105, 91] on div at bounding box center [86, 104] width 114 height 70
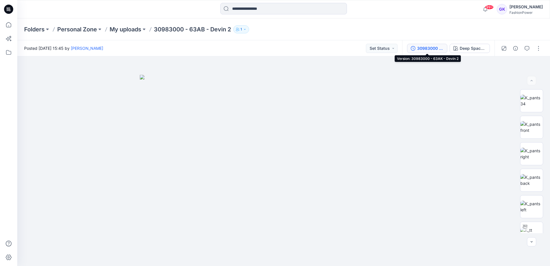
click at [434, 48] on div "30983000 - 63AK - Devin 2" at bounding box center [430, 48] width 26 height 6
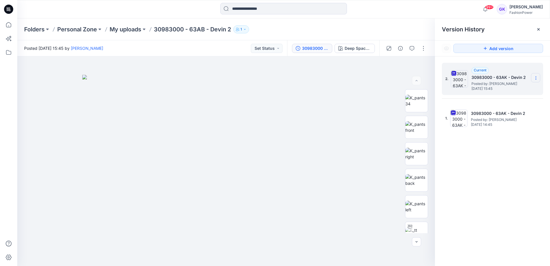
click at [538, 76] on section at bounding box center [535, 77] width 9 height 9
click at [505, 91] on span "Download Source BW File" at bounding box center [507, 89] width 48 height 7
click at [468, 230] on div "2. Current 30983000 - 63AK - Devin 2 Posted by: [PERSON_NAME] [DATE] 15:45 1. 3…" at bounding box center [492, 165] width 115 height 218
click at [115, 29] on p "My uploads" at bounding box center [126, 29] width 32 height 8
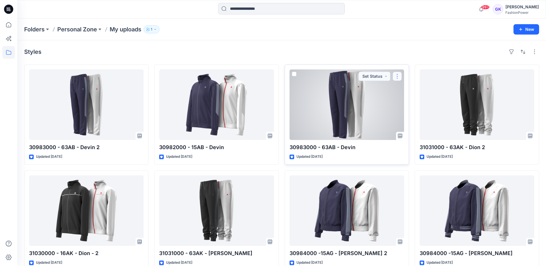
click at [399, 76] on button "button" at bounding box center [396, 76] width 9 height 9
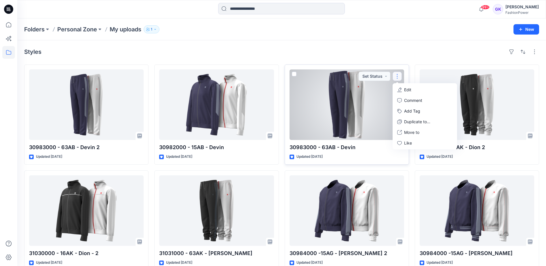
click at [413, 89] on button "Edit" at bounding box center [424, 89] width 62 height 11
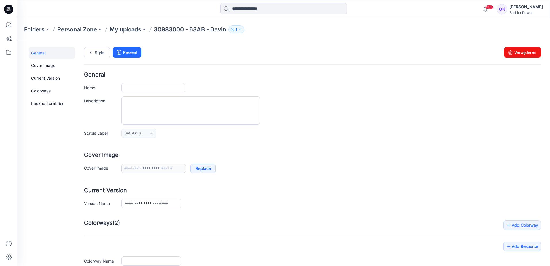
type input "**********"
click at [181, 87] on input "**********" at bounding box center [153, 87] width 64 height 9
click at [180, 87] on input "**********" at bounding box center [153, 87] width 64 height 9
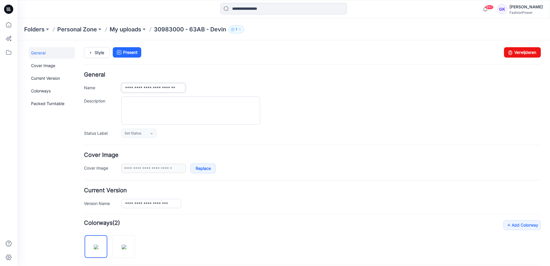
click at [180, 87] on input "**********" at bounding box center [153, 87] width 64 height 9
type input "**********"
click at [178, 202] on input "**********" at bounding box center [151, 203] width 60 height 9
type input "**********"
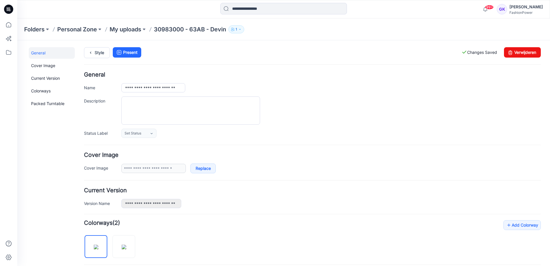
click at [350, 81] on div "**********" at bounding box center [312, 105] width 457 height 66
click at [124, 29] on p "My uploads" at bounding box center [126, 29] width 32 height 8
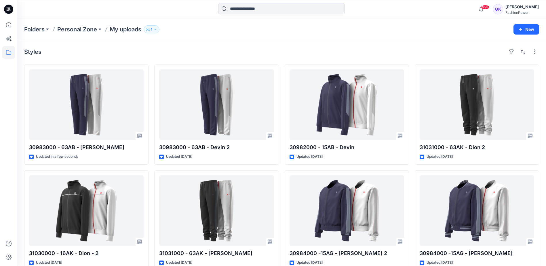
click at [320, 50] on div "Styles" at bounding box center [281, 51] width 515 height 9
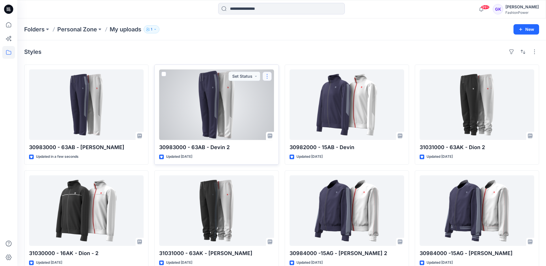
click at [264, 77] on button "button" at bounding box center [266, 76] width 9 height 9
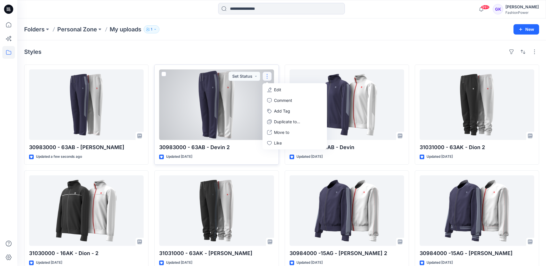
click at [274, 90] on p "Edit" at bounding box center [277, 90] width 7 height 6
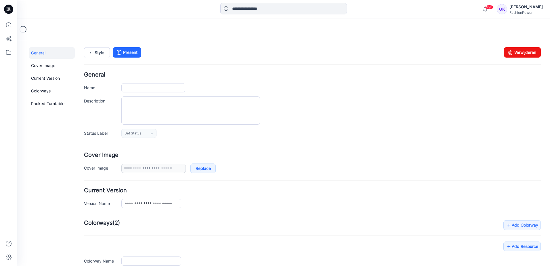
type input "**********"
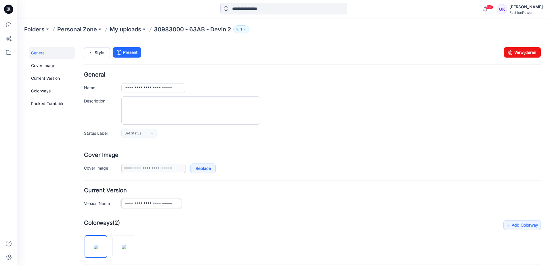
click at [178, 204] on input "**********" at bounding box center [151, 203] width 60 height 9
type input "**********"
click at [184, 89] on input "**********" at bounding box center [153, 87] width 64 height 9
type input "**********"
click at [252, 82] on div "**********" at bounding box center [312, 105] width 457 height 66
